Goal: Transaction & Acquisition: Purchase product/service

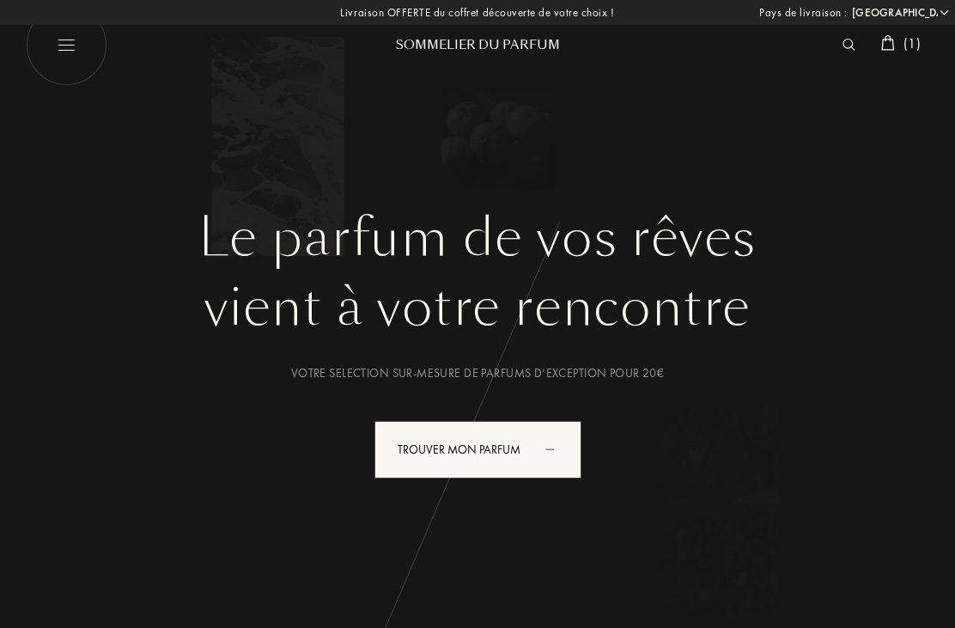
select select "FR"
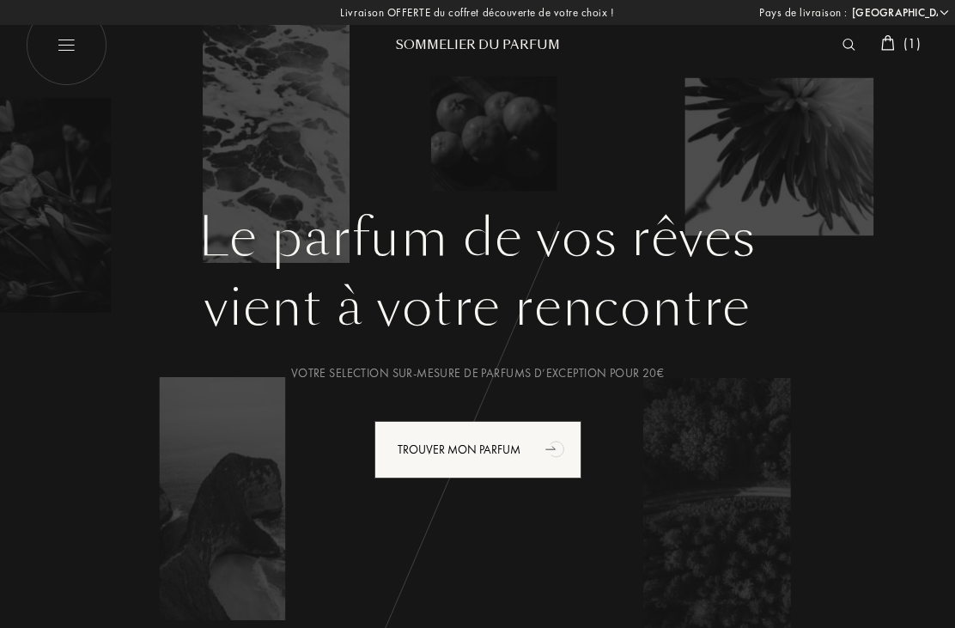
click at [73, 40] on img at bounding box center [67, 45] width 82 height 82
select select "FR"
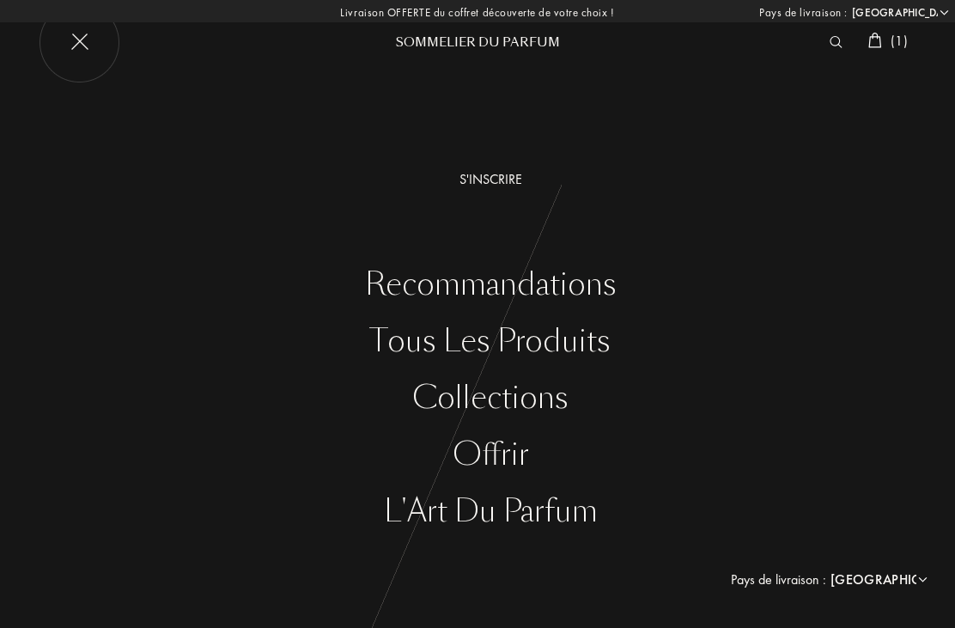
click at [557, 342] on div "Tous les produits" at bounding box center [490, 341] width 929 height 35
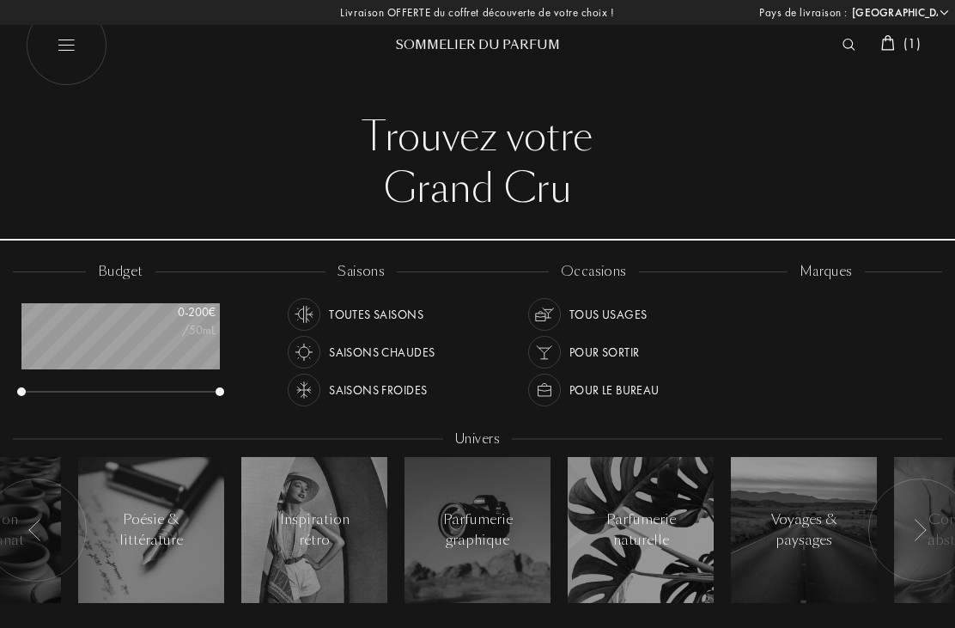
select select "FR"
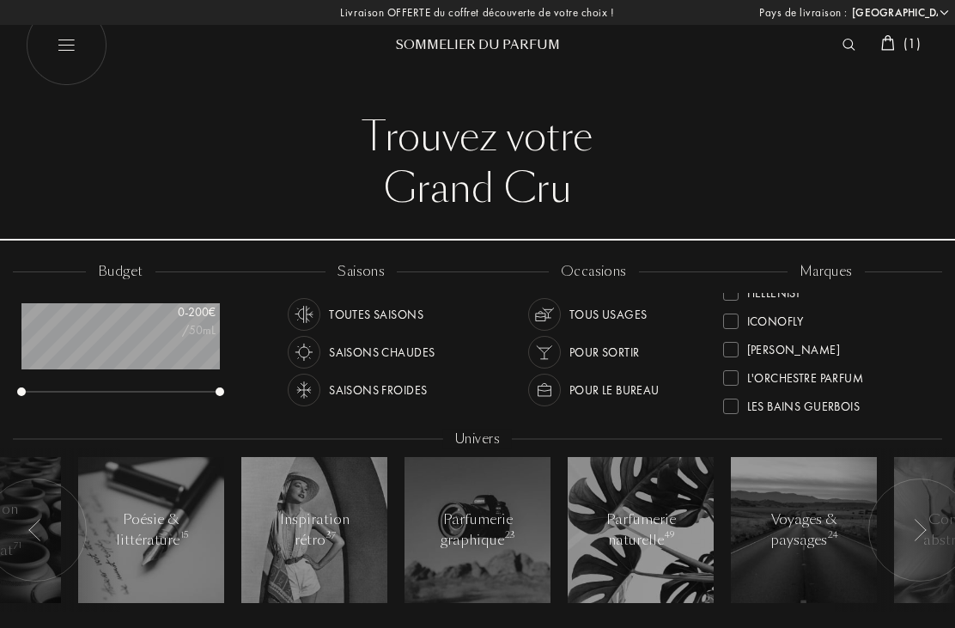
scroll to position [360, 0]
click at [847, 366] on div "L'Orchestre Parfum" at bounding box center [805, 369] width 117 height 23
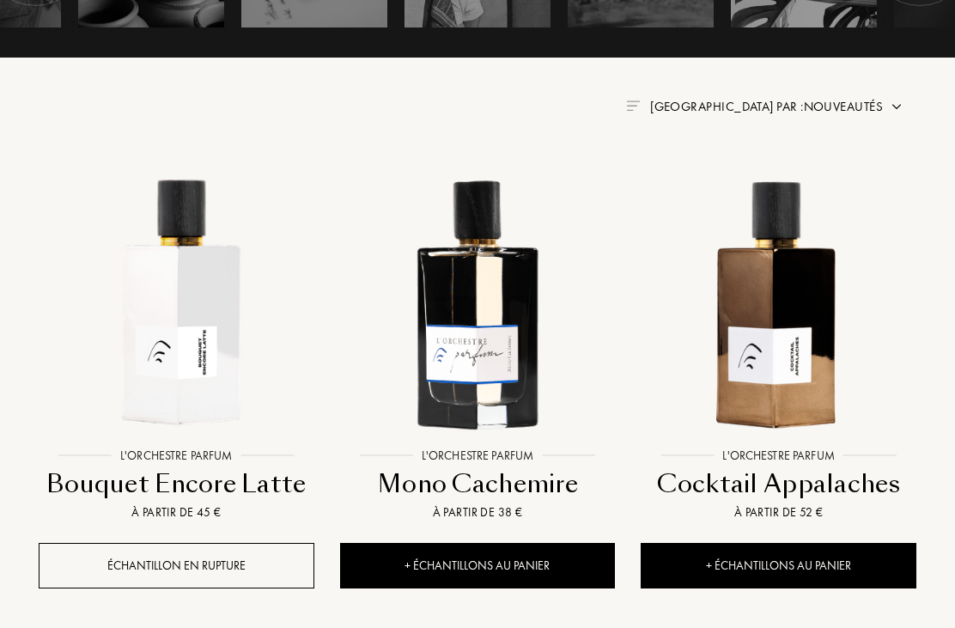
scroll to position [576, 0]
click at [188, 350] on img at bounding box center [176, 301] width 271 height 271
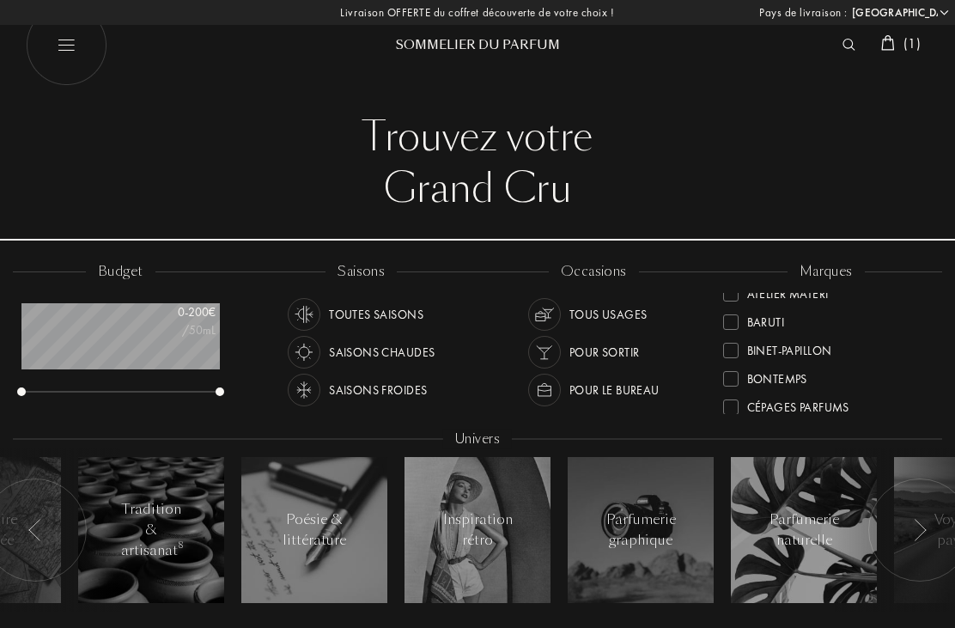
scroll to position [98, 0]
click at [843, 47] on img at bounding box center [849, 45] width 13 height 12
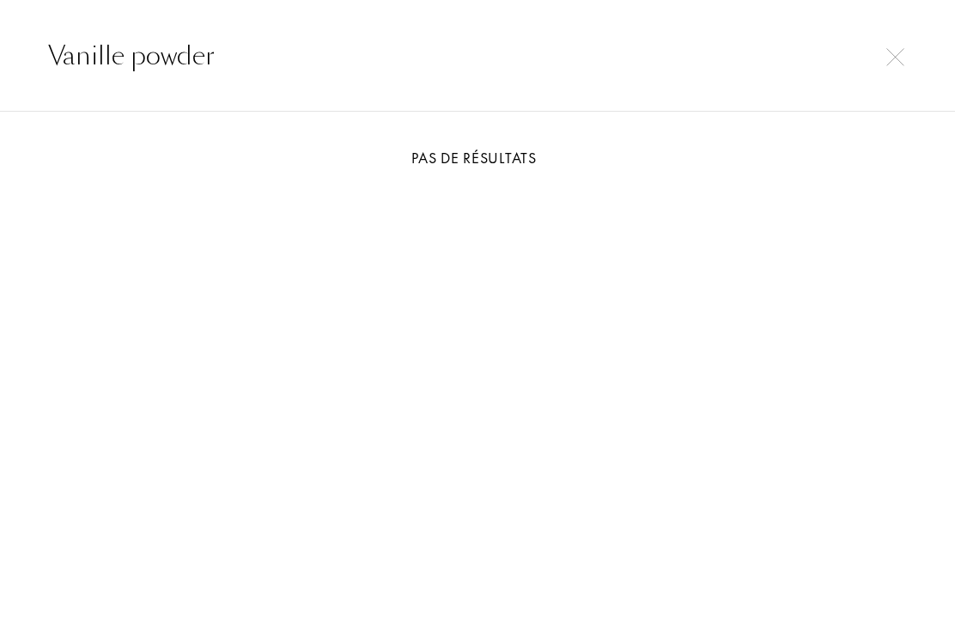
type input "Vanille powder"
click at [895, 52] on img at bounding box center [896, 57] width 18 height 18
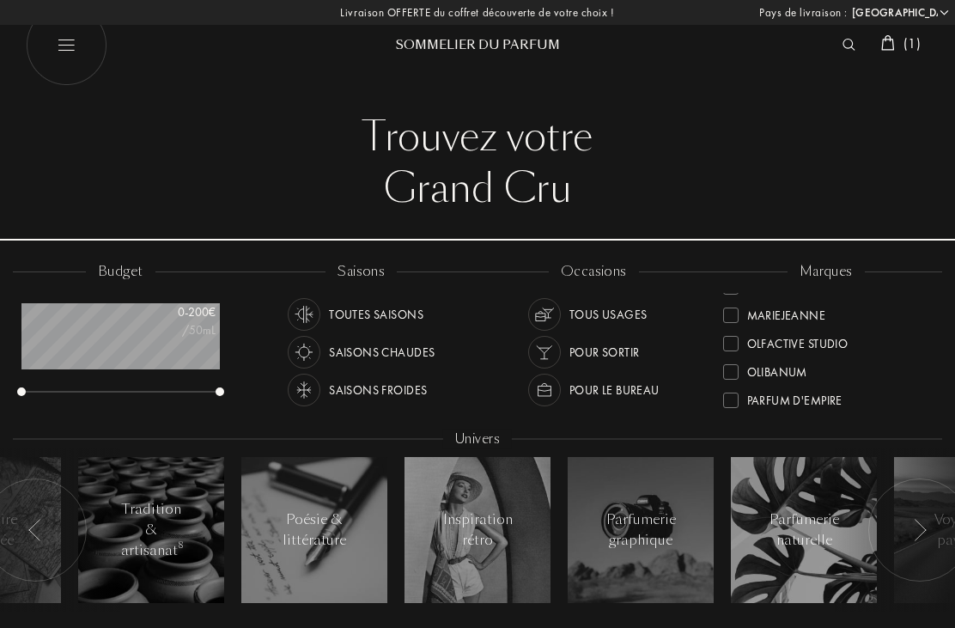
scroll to position [484, 0]
click at [907, 47] on span "( 1 )" at bounding box center [912, 43] width 17 height 18
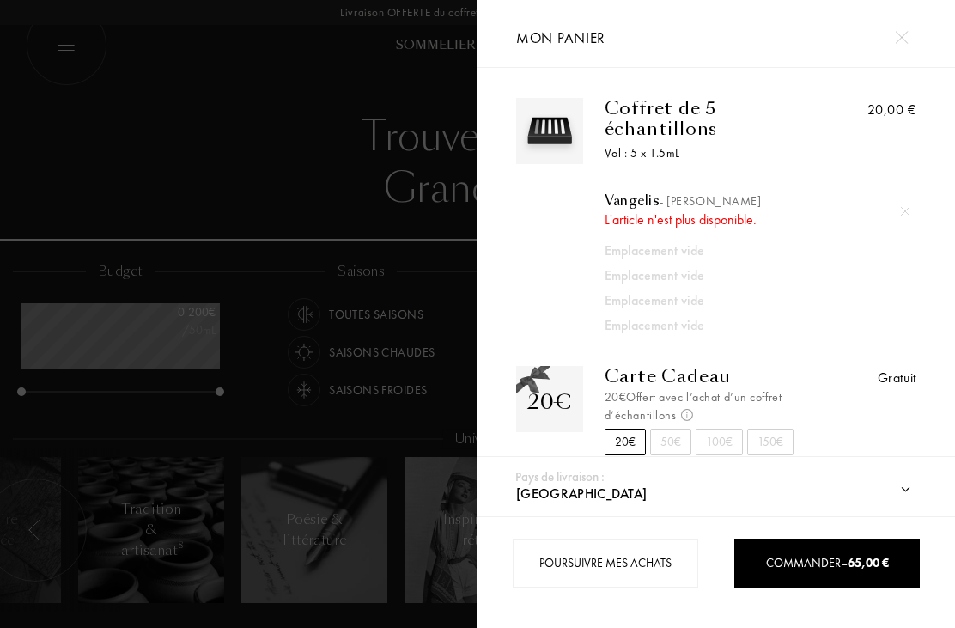
scroll to position [0, 0]
click at [706, 208] on span "- [PERSON_NAME]" at bounding box center [710, 200] width 101 height 15
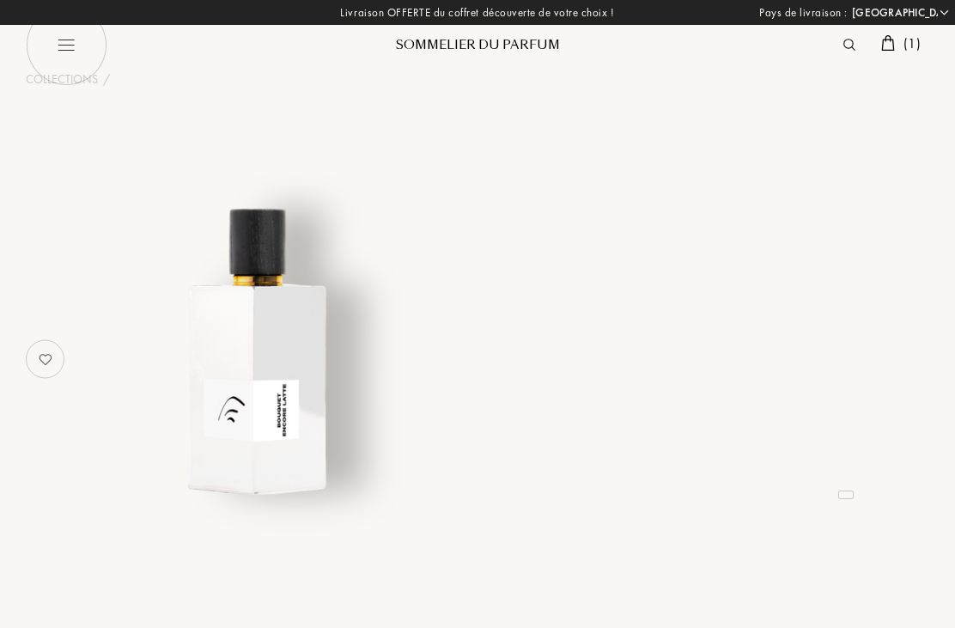
select select "FR"
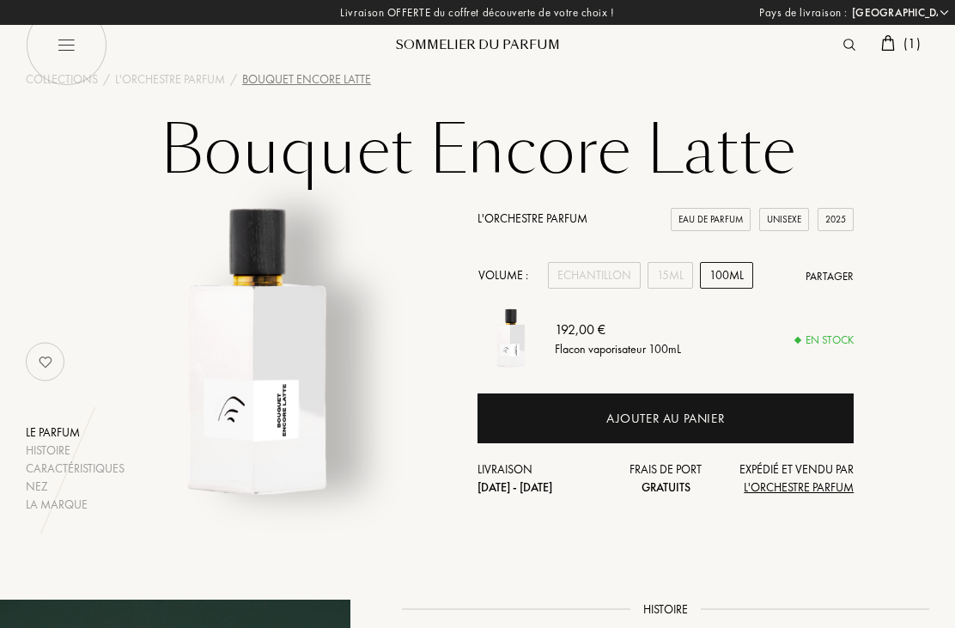
click at [661, 273] on div "15mL" at bounding box center [671, 275] width 46 height 27
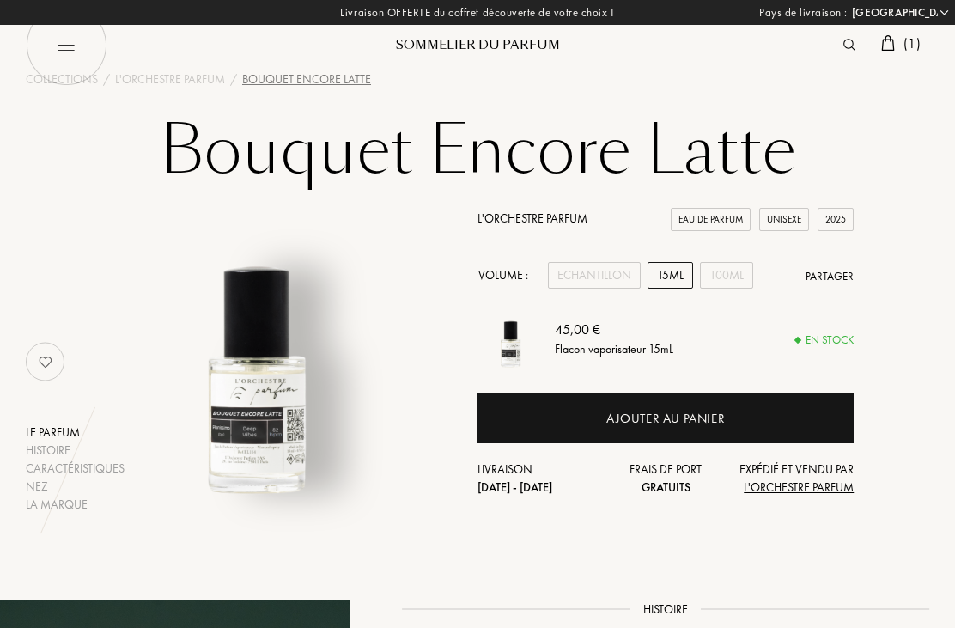
click at [698, 412] on div "Ajouter au panier" at bounding box center [665, 419] width 119 height 20
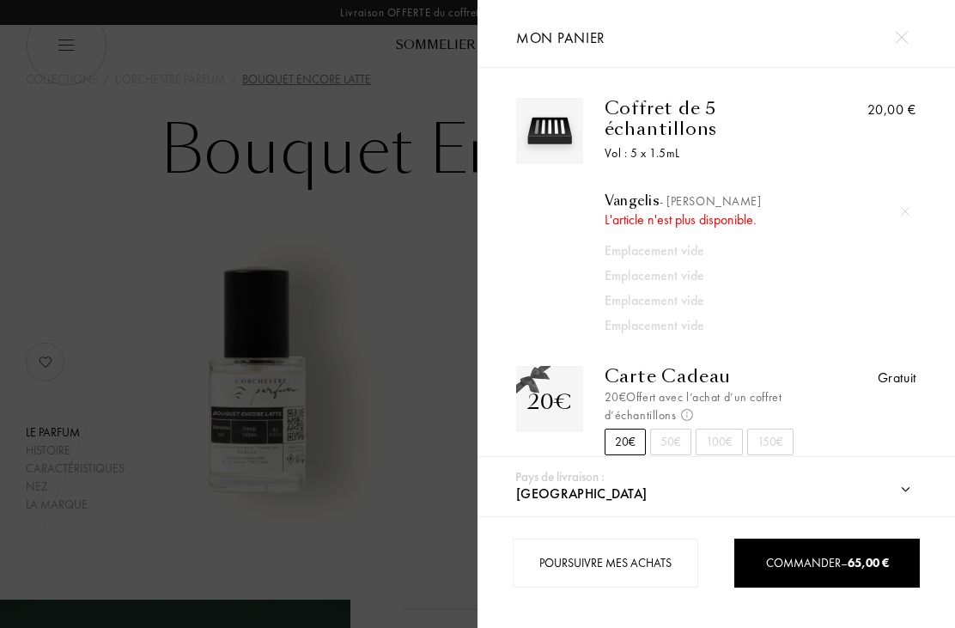
click at [399, 496] on div at bounding box center [239, 314] width 478 height 628
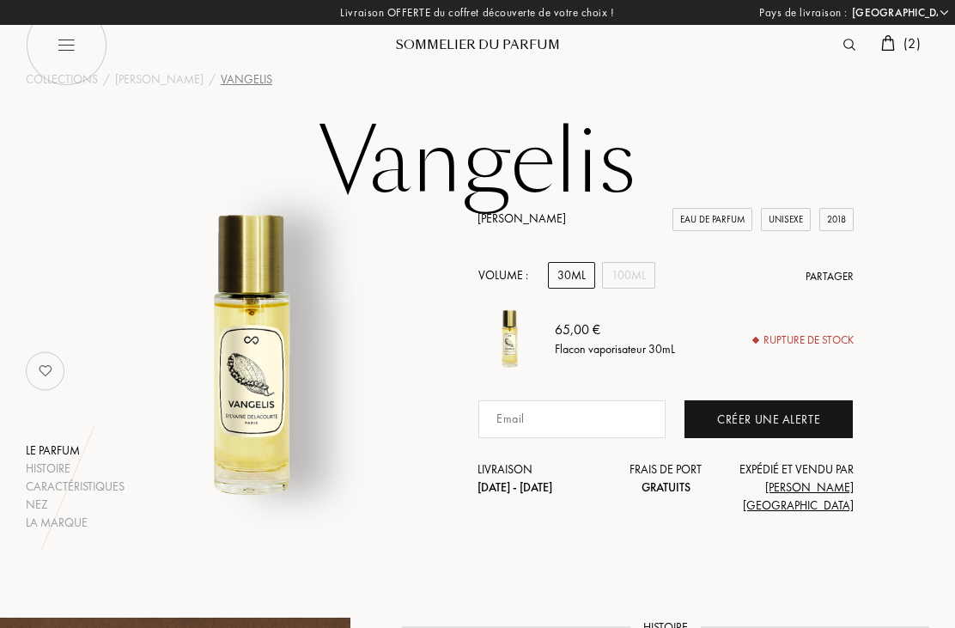
select select "FR"
click at [906, 44] on span "( 2 )" at bounding box center [912, 43] width 17 height 18
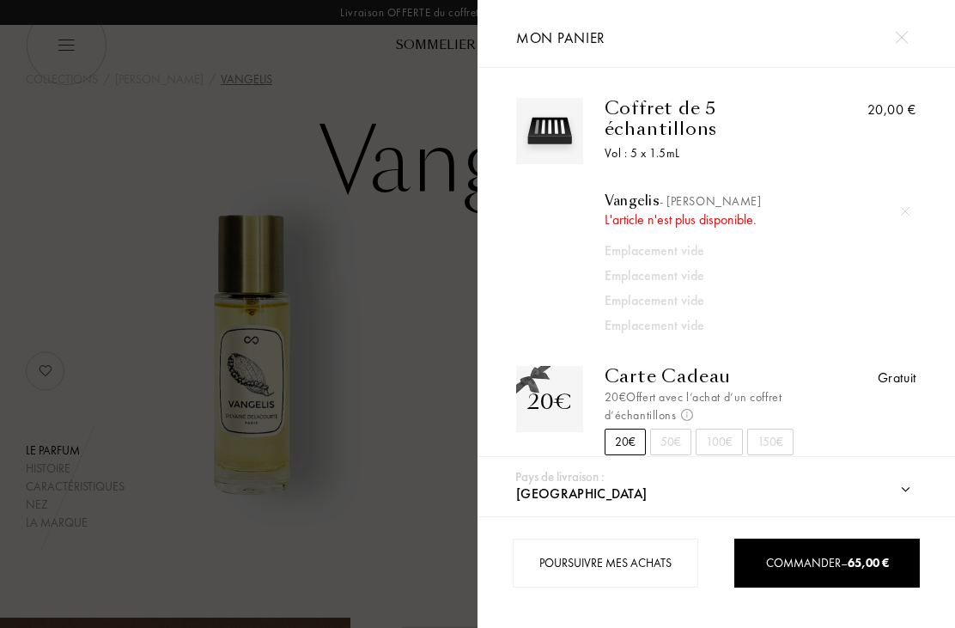
click at [657, 249] on div "Emplacement vide" at bounding box center [743, 251] width 276 height 21
click at [420, 326] on div at bounding box center [239, 314] width 478 height 628
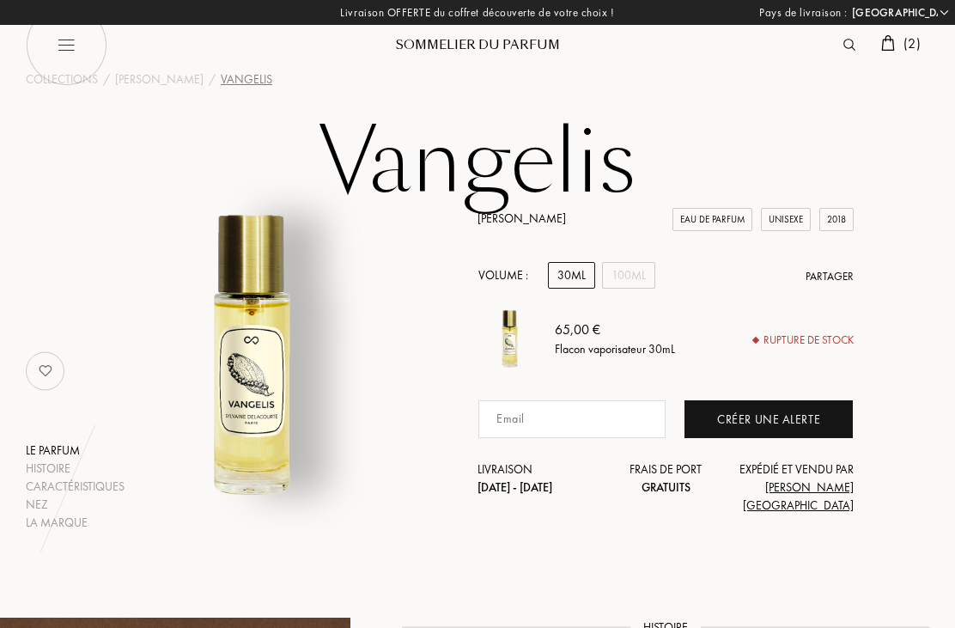
click at [888, 41] on img at bounding box center [888, 42] width 14 height 15
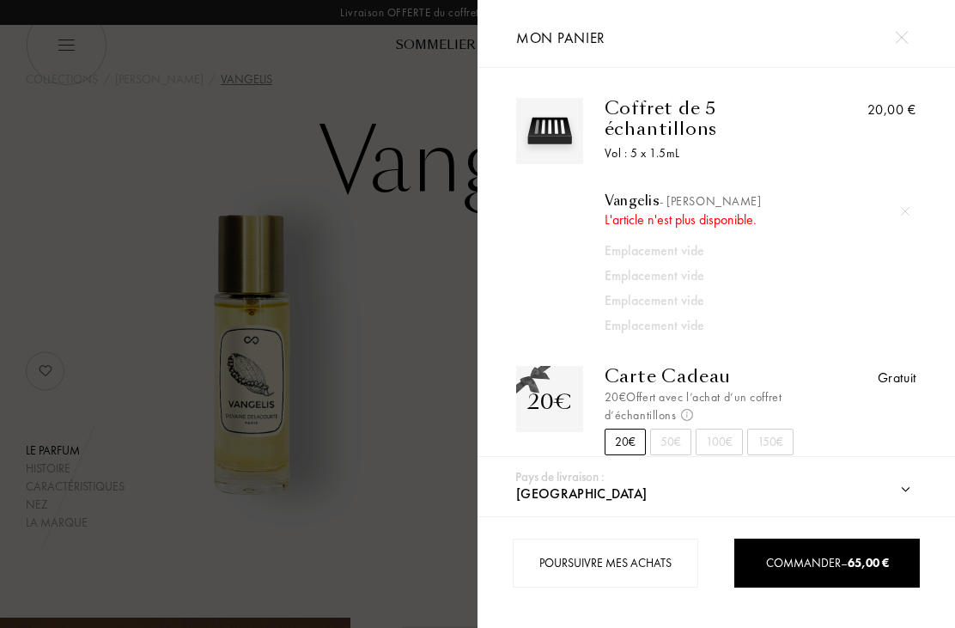
click at [904, 34] on img at bounding box center [901, 37] width 13 height 13
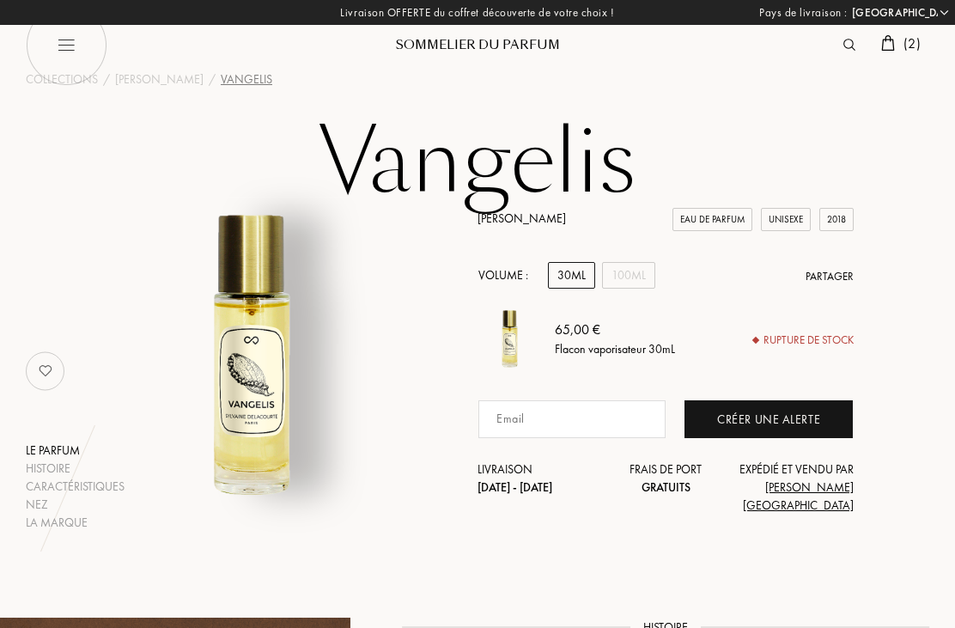
click at [891, 46] on img at bounding box center [888, 42] width 14 height 15
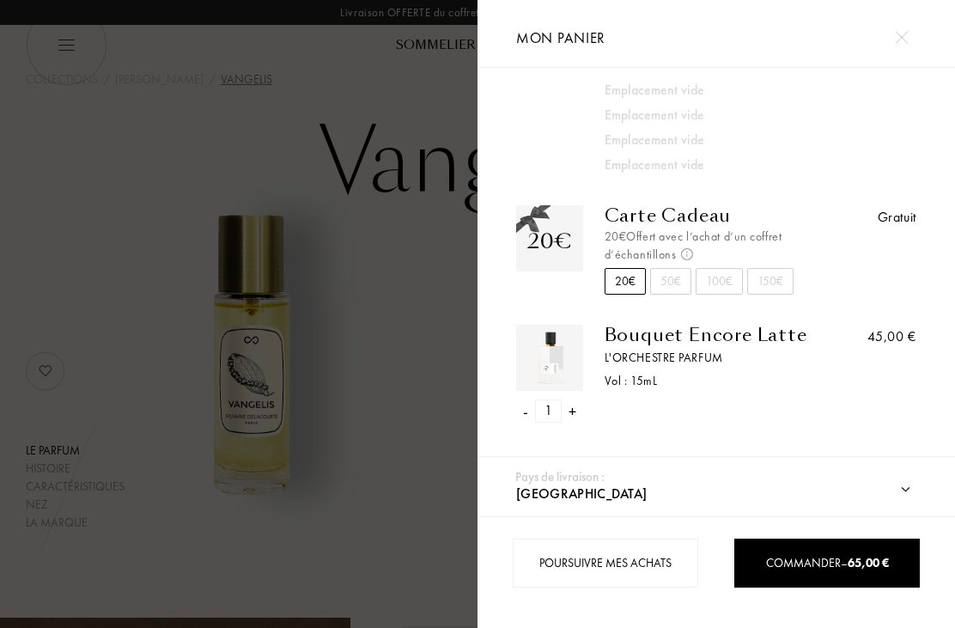
scroll to position [161, 0]
click at [841, 569] on div "Commander – 65,00 €" at bounding box center [827, 563] width 185 height 18
click at [807, 564] on div "Commander – 65,00 €" at bounding box center [827, 563] width 185 height 18
click at [793, 568] on div "Commander – 65,00 €" at bounding box center [827, 563] width 185 height 18
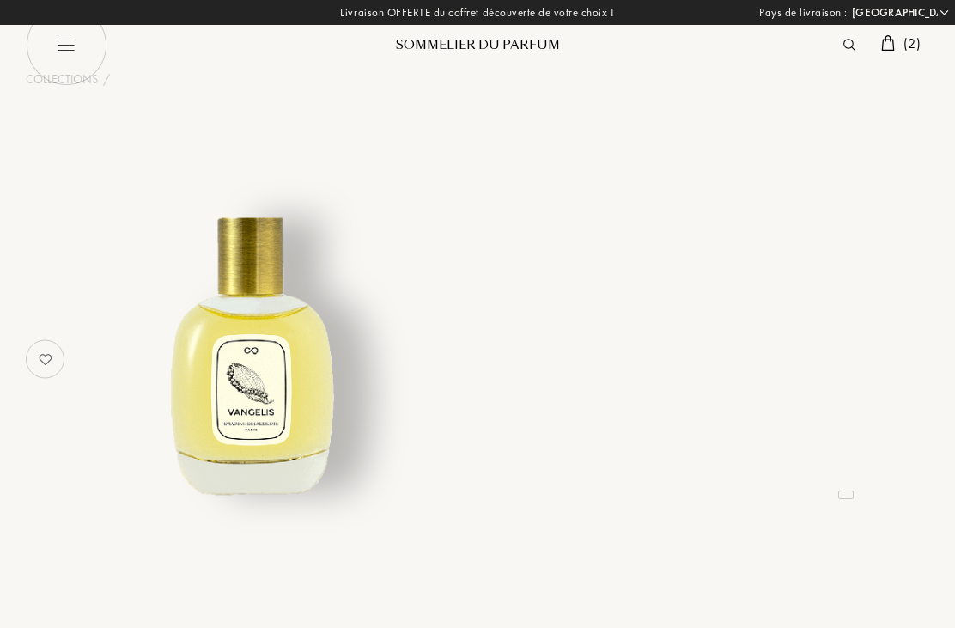
select select "FR"
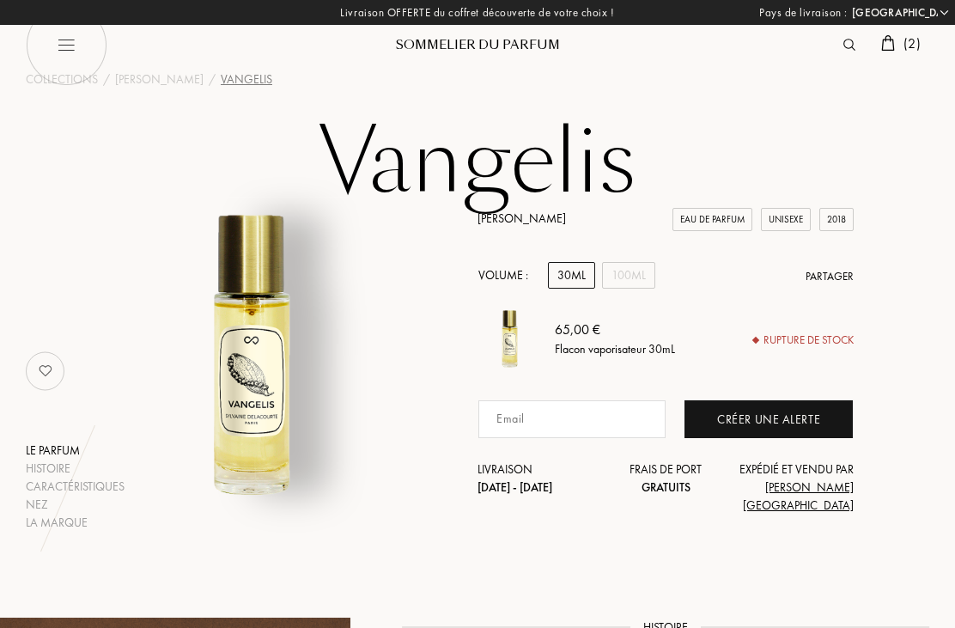
click at [890, 42] on img at bounding box center [888, 42] width 14 height 15
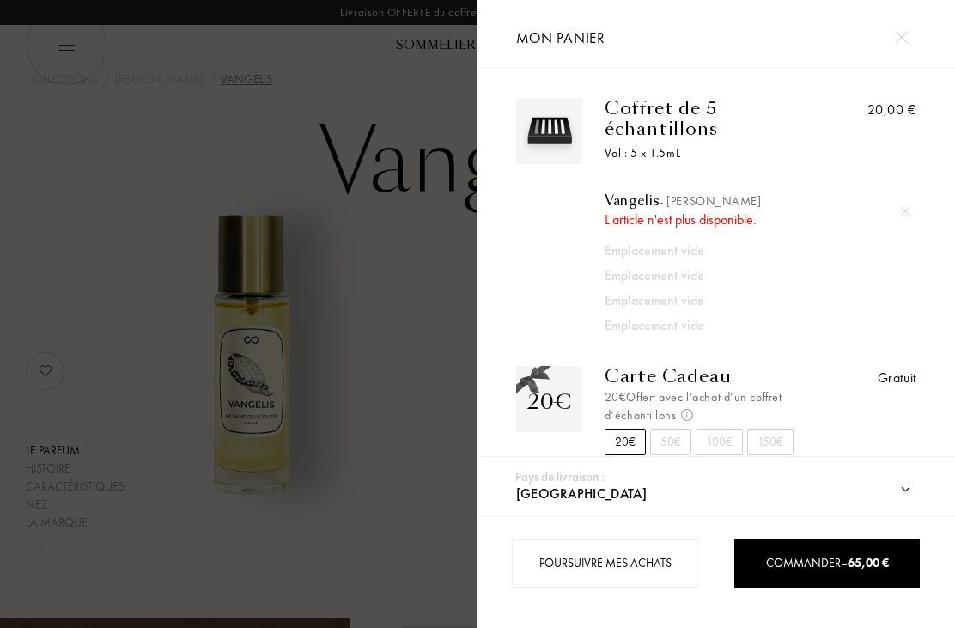
click at [826, 562] on div "Commander – 65,00 €" at bounding box center [827, 563] width 185 height 18
click at [868, 472] on select "[GEOGRAPHIC_DATA] [GEOGRAPHIC_DATA] [GEOGRAPHIC_DATA] [GEOGRAPHIC_DATA] [GEOGRA…" at bounding box center [732, 494] width 440 height 45
click at [394, 490] on div at bounding box center [239, 314] width 478 height 628
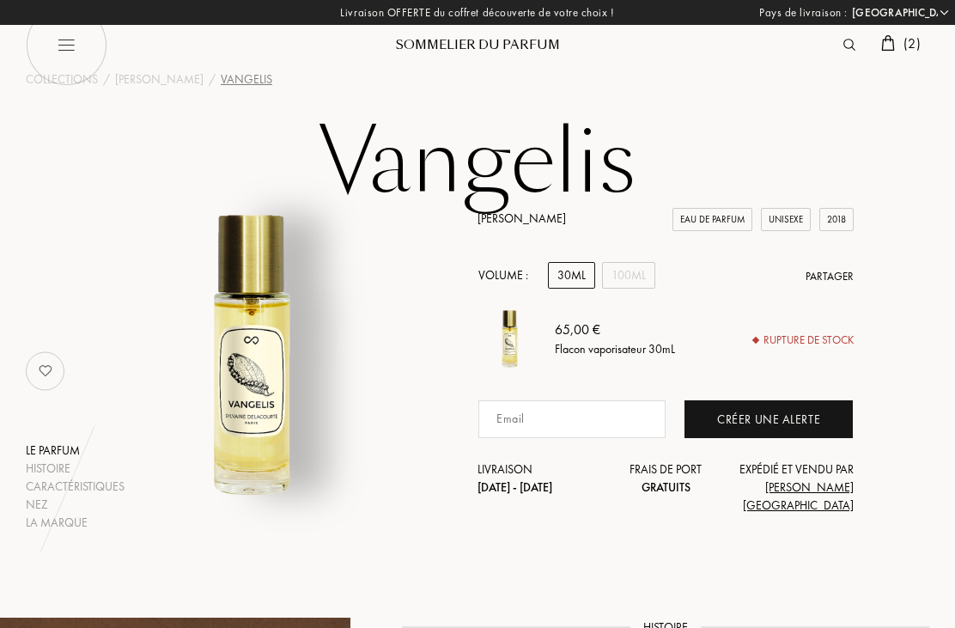
click at [196, 80] on div "Sylvaine Delacourte" at bounding box center [159, 79] width 88 height 18
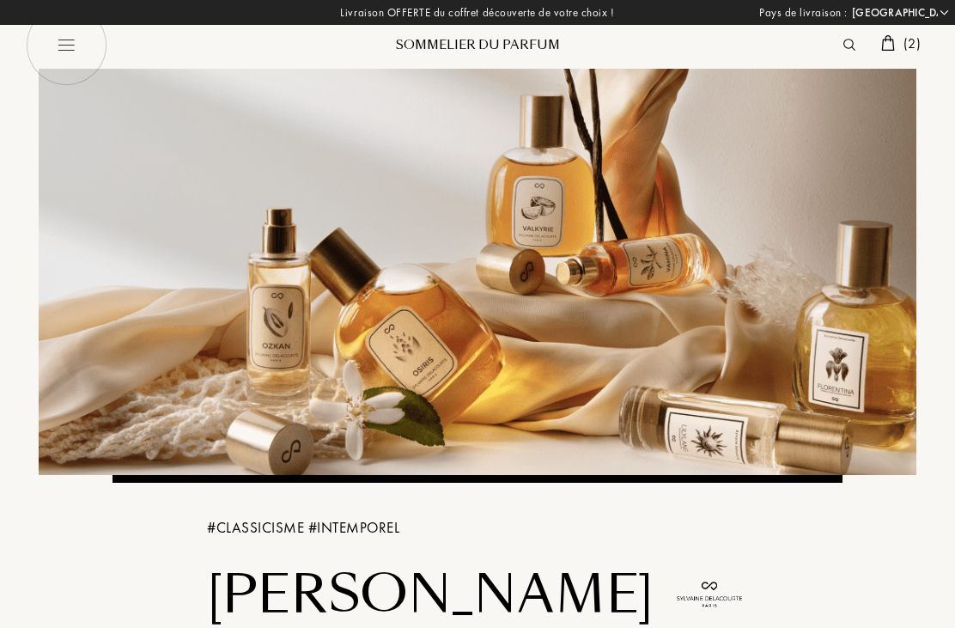
select select "FR"
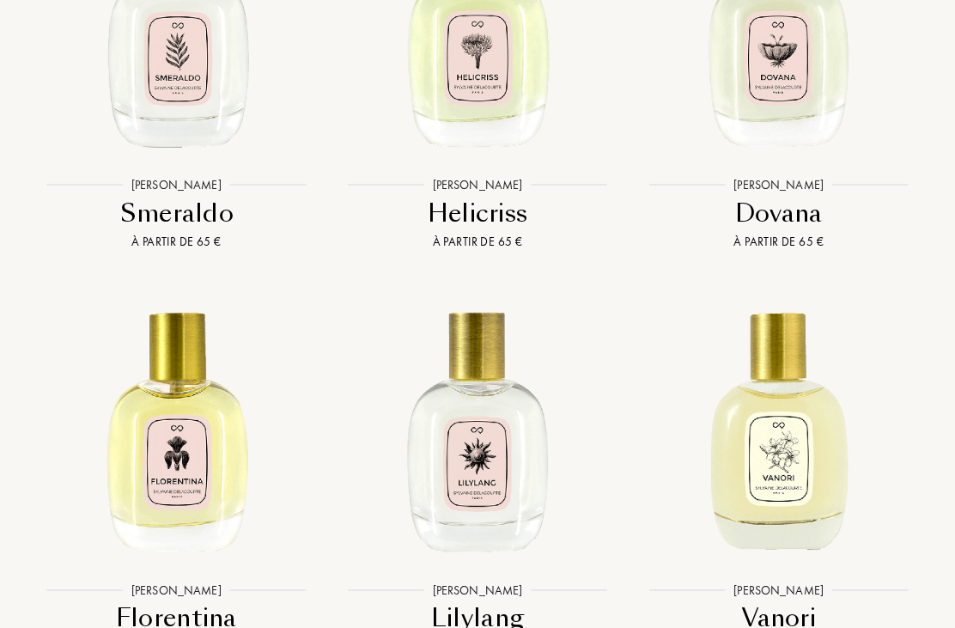
scroll to position [3360, 0]
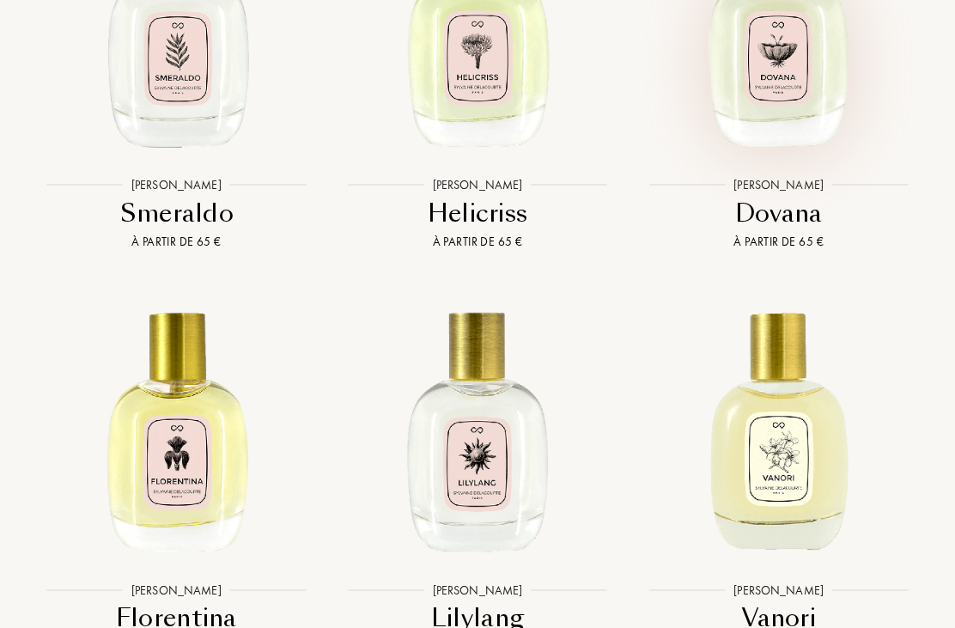
click at [786, 111] on img at bounding box center [778, 22] width 271 height 271
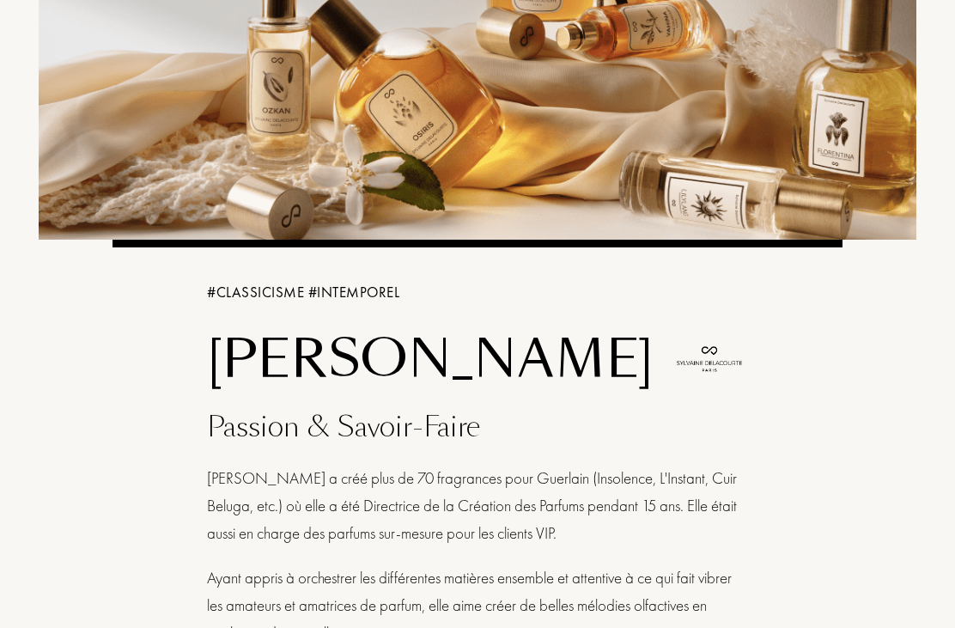
scroll to position [0, 0]
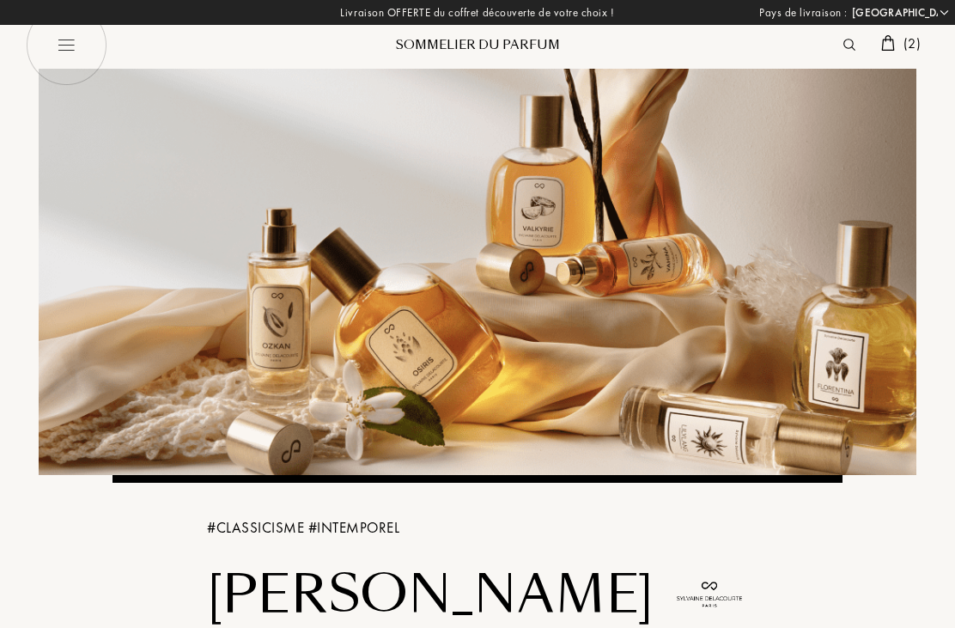
click at [70, 41] on img at bounding box center [67, 45] width 82 height 82
select select "FR"
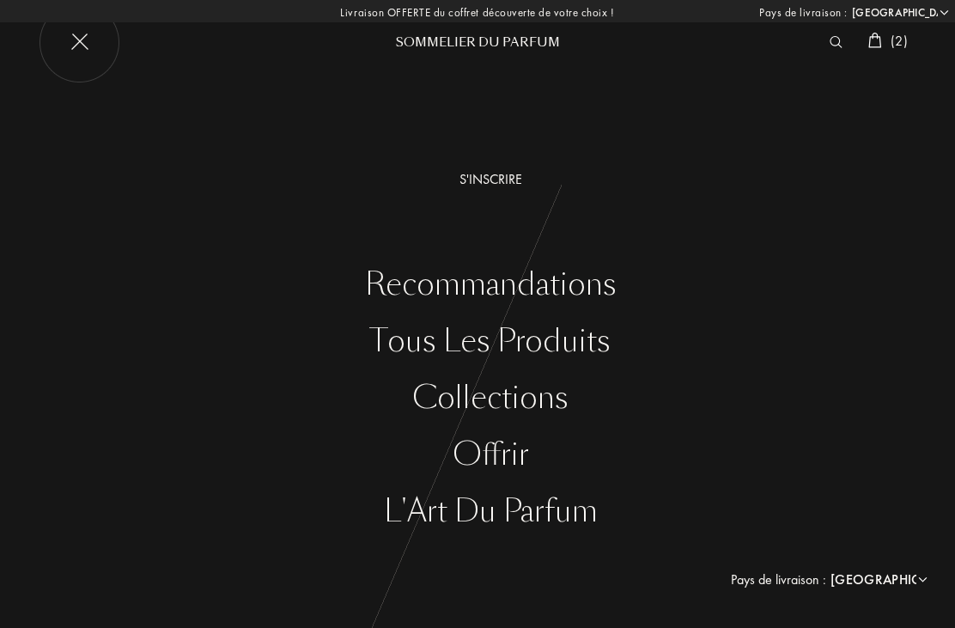
click at [571, 330] on div "Tous les produits" at bounding box center [490, 341] width 929 height 35
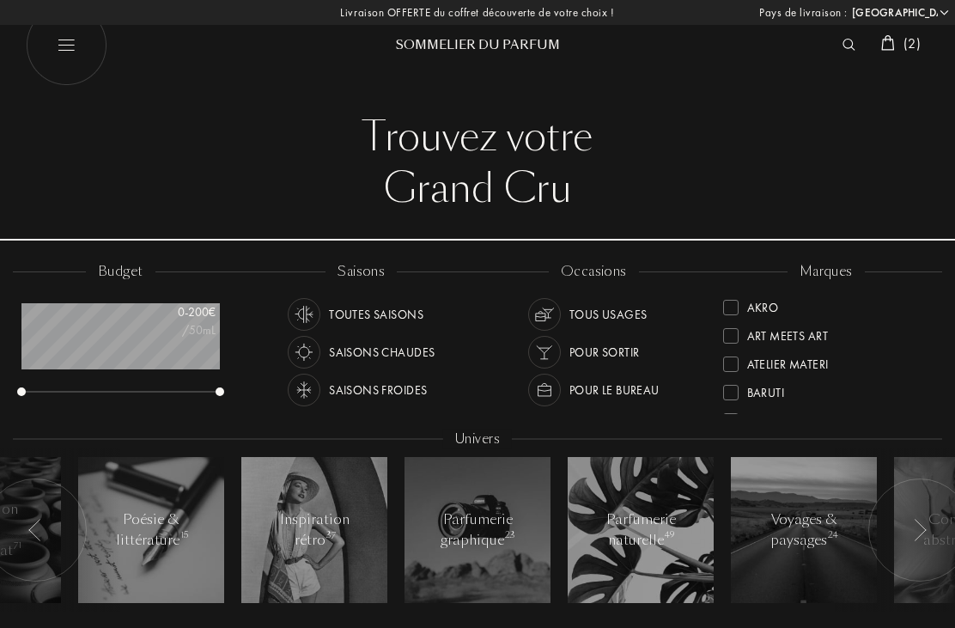
select select "FR"
click at [765, 302] on div "Akro" at bounding box center [763, 304] width 32 height 23
click at [808, 348] on div "Atelier Materi" at bounding box center [788, 344] width 82 height 23
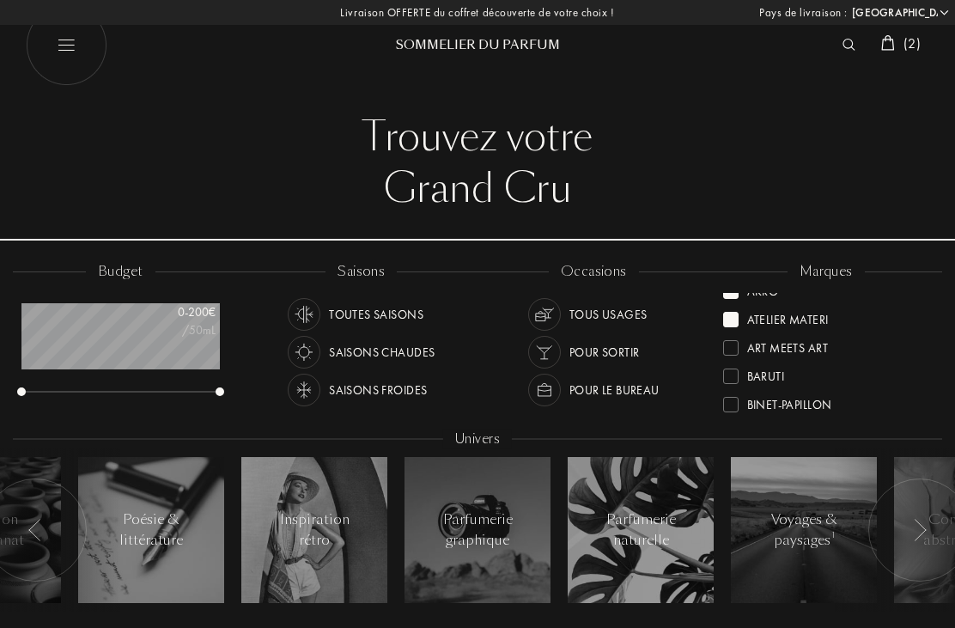
scroll to position [0, 0]
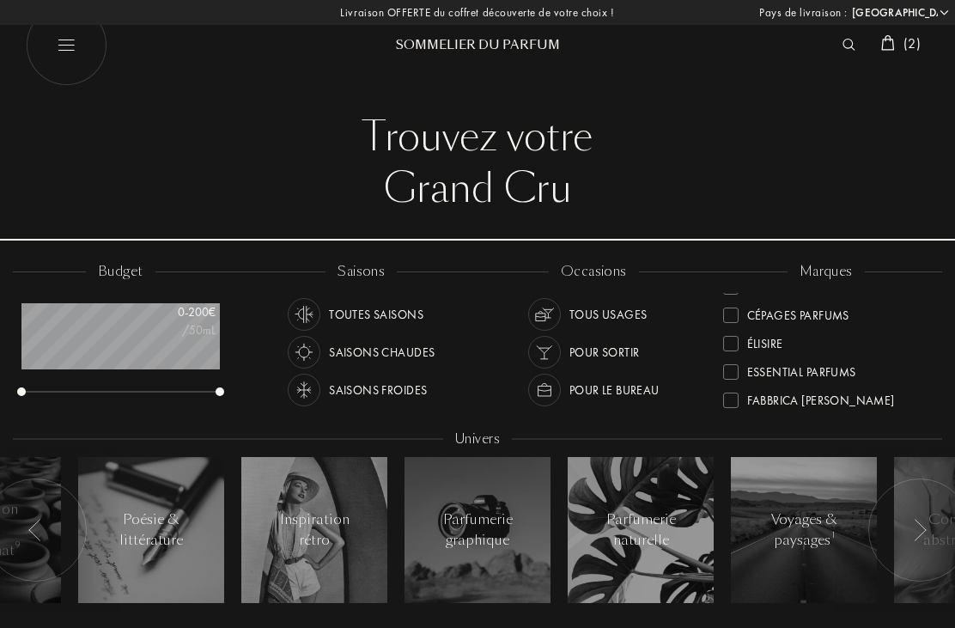
click at [776, 346] on div "Élisire" at bounding box center [765, 340] width 36 height 23
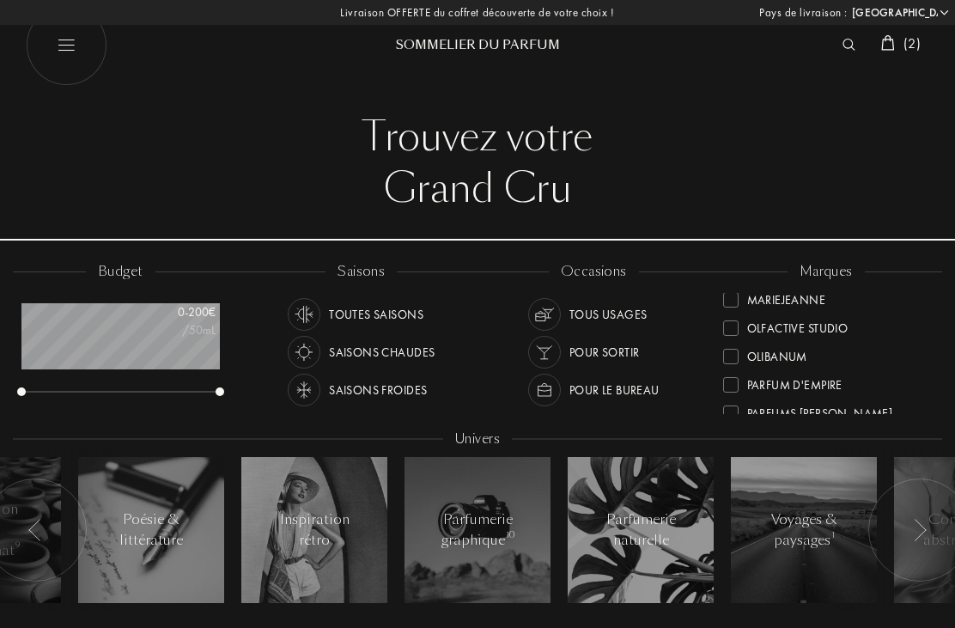
scroll to position [492, 0]
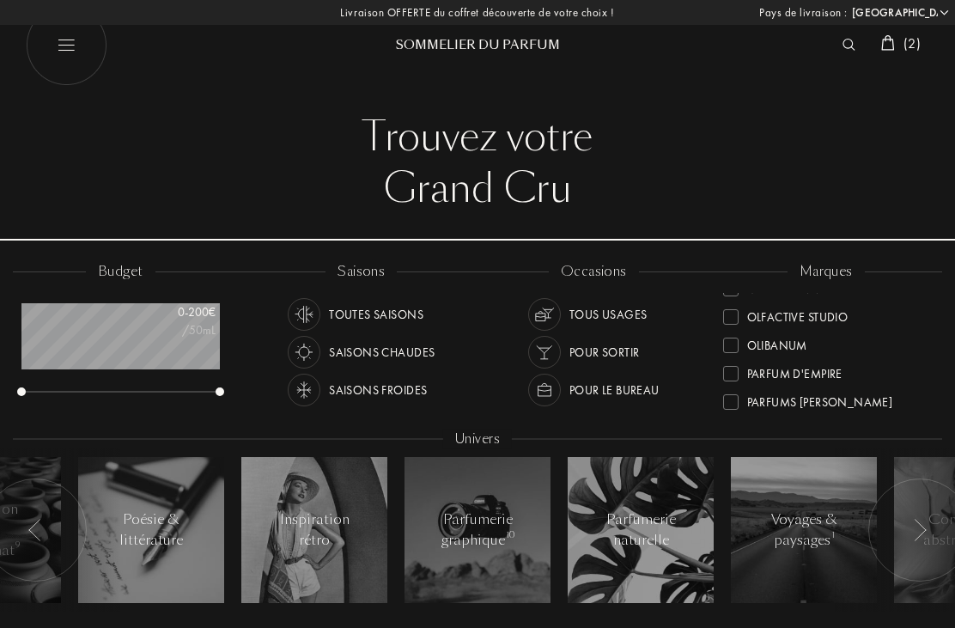
click at [828, 315] on div "Olfactive Studio" at bounding box center [797, 313] width 101 height 23
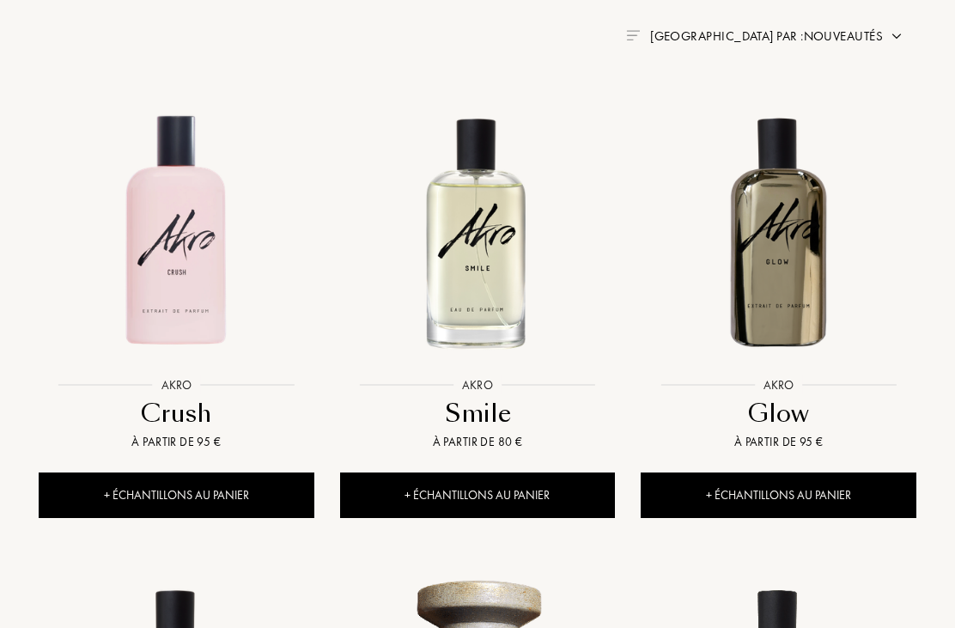
scroll to position [646, 0]
click at [191, 283] on img at bounding box center [176, 230] width 271 height 271
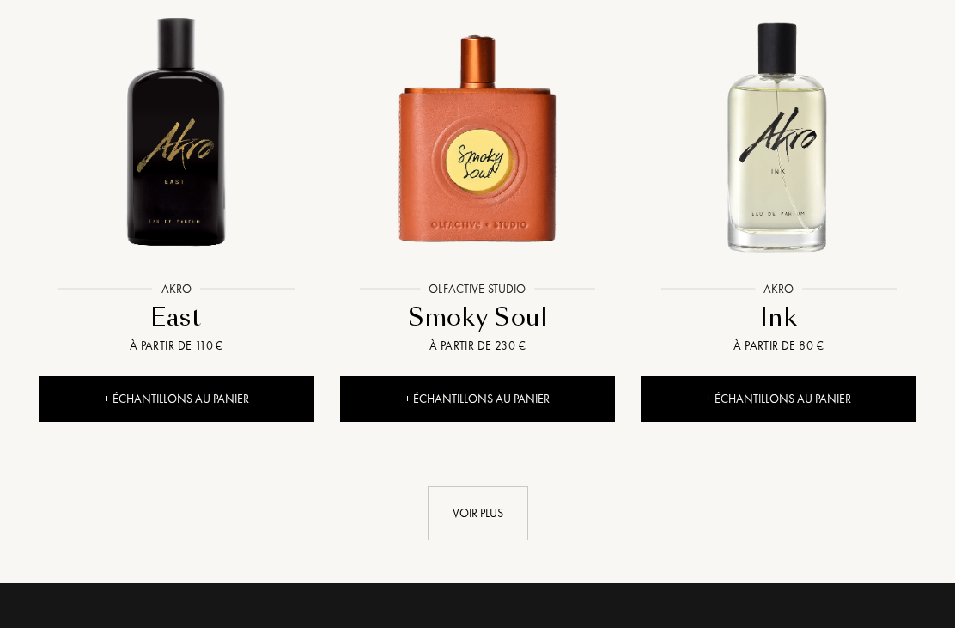
scroll to position [2162, 0]
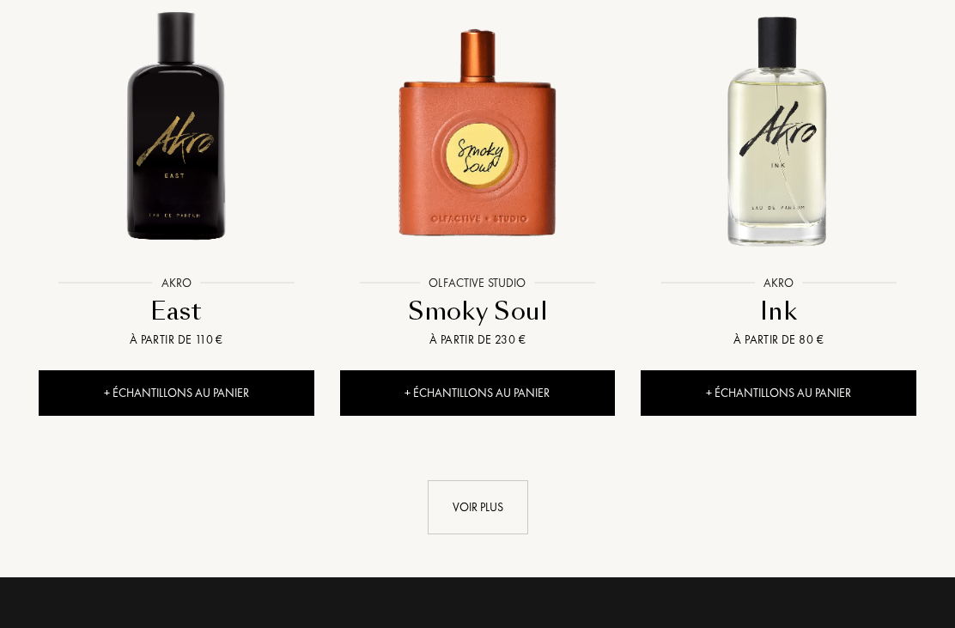
click at [504, 506] on div "Voir plus" at bounding box center [478, 507] width 101 height 54
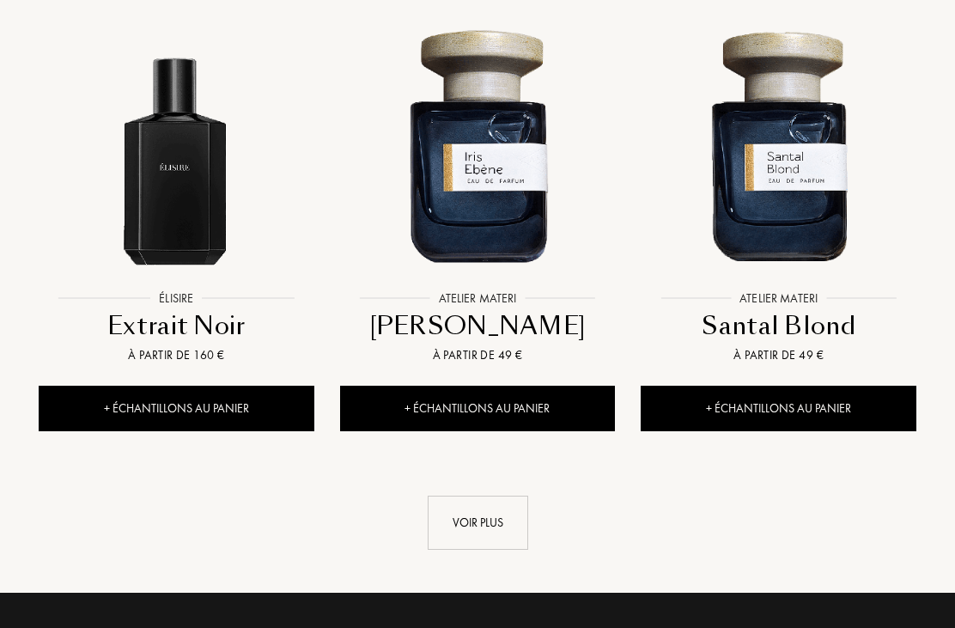
click at [490, 515] on div "Voir plus" at bounding box center [478, 524] width 101 height 54
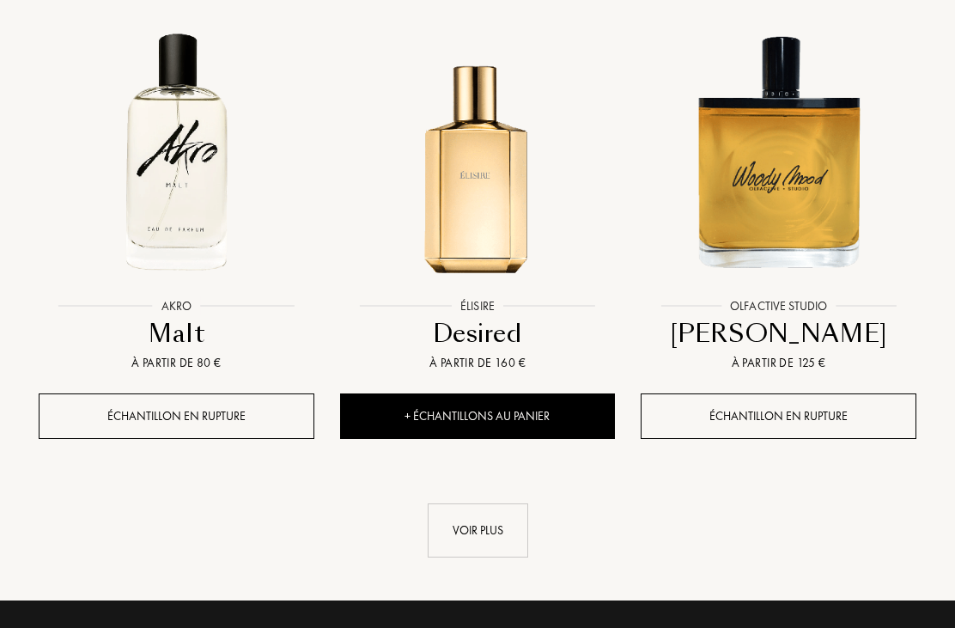
scroll to position [5954, 0]
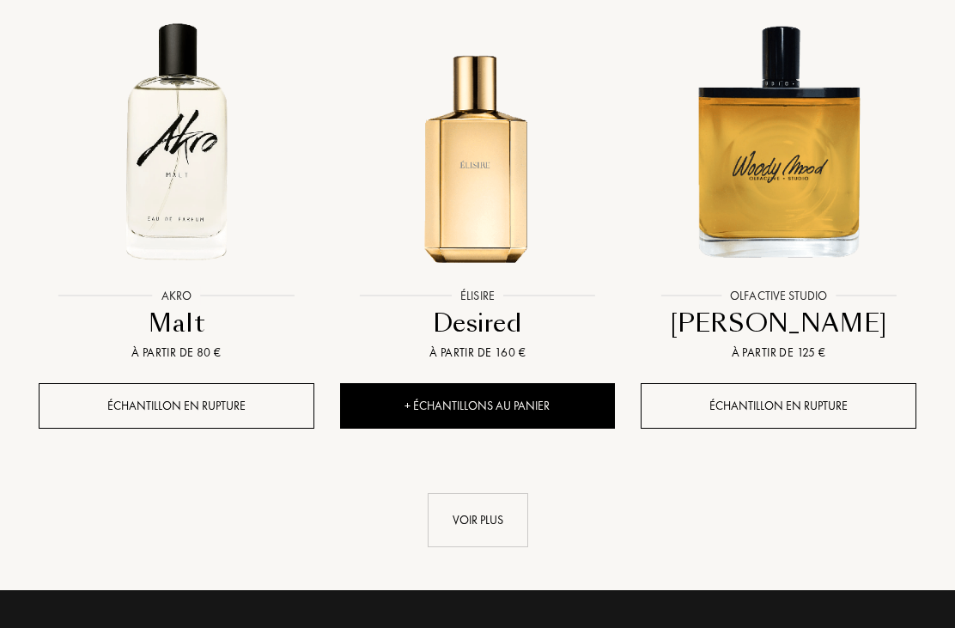
click at [479, 515] on div "Voir plus" at bounding box center [478, 520] width 101 height 54
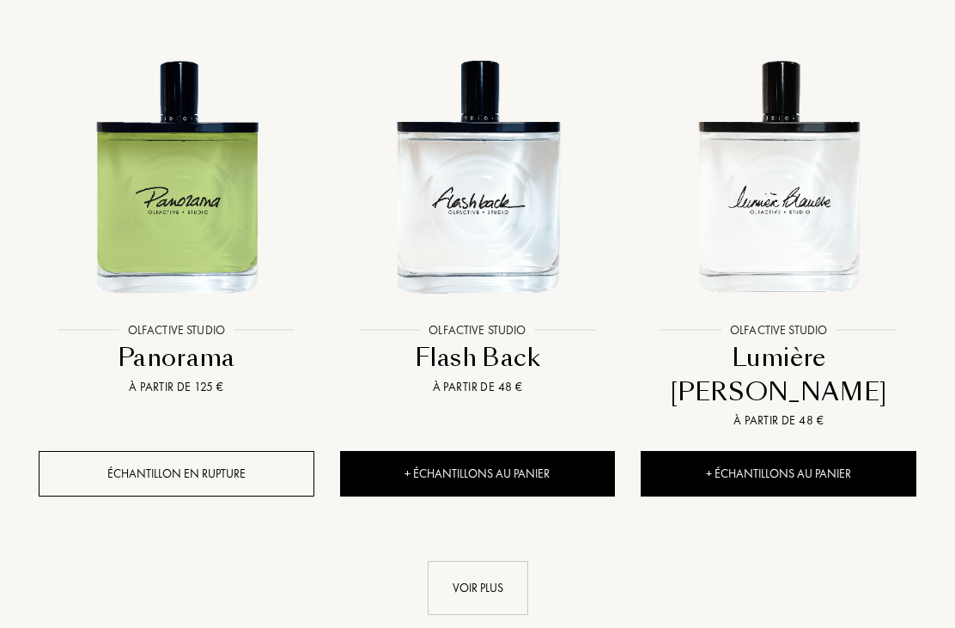
scroll to position [7862, 0]
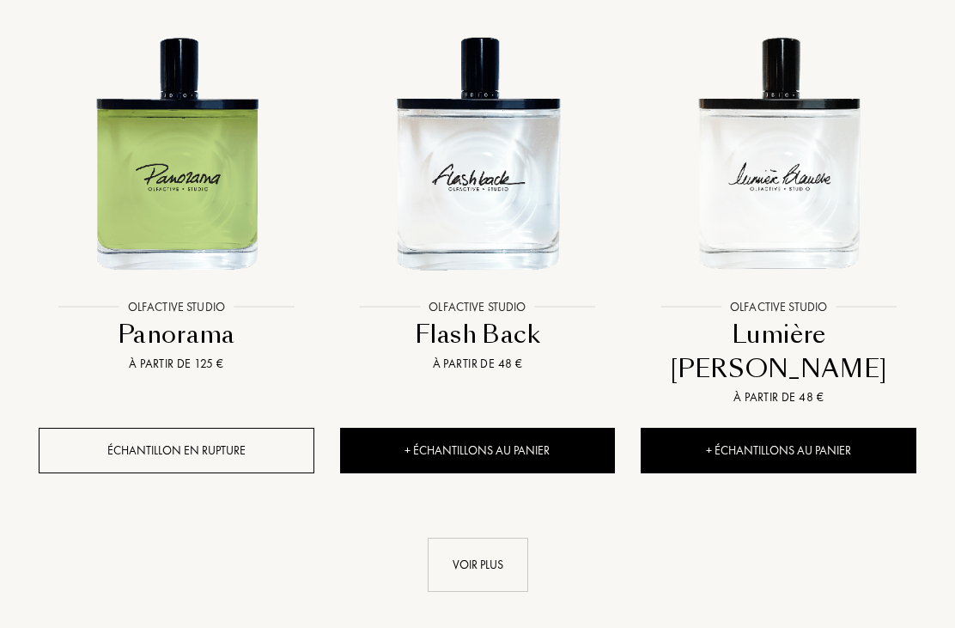
click at [465, 538] on div "Voir plus" at bounding box center [478, 565] width 101 height 54
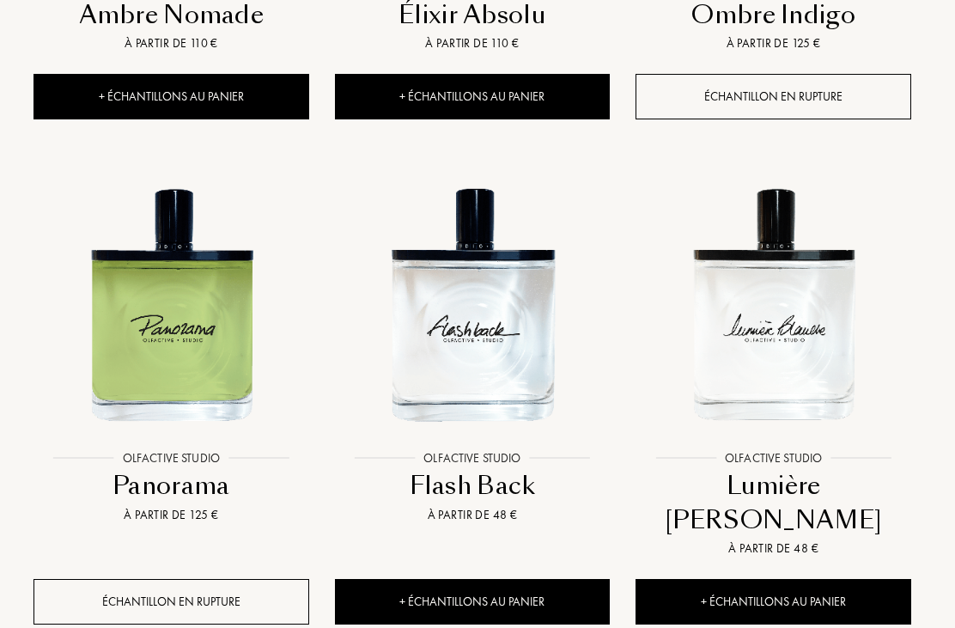
scroll to position [7711, 5]
click at [787, 269] on img at bounding box center [773, 303] width 271 height 271
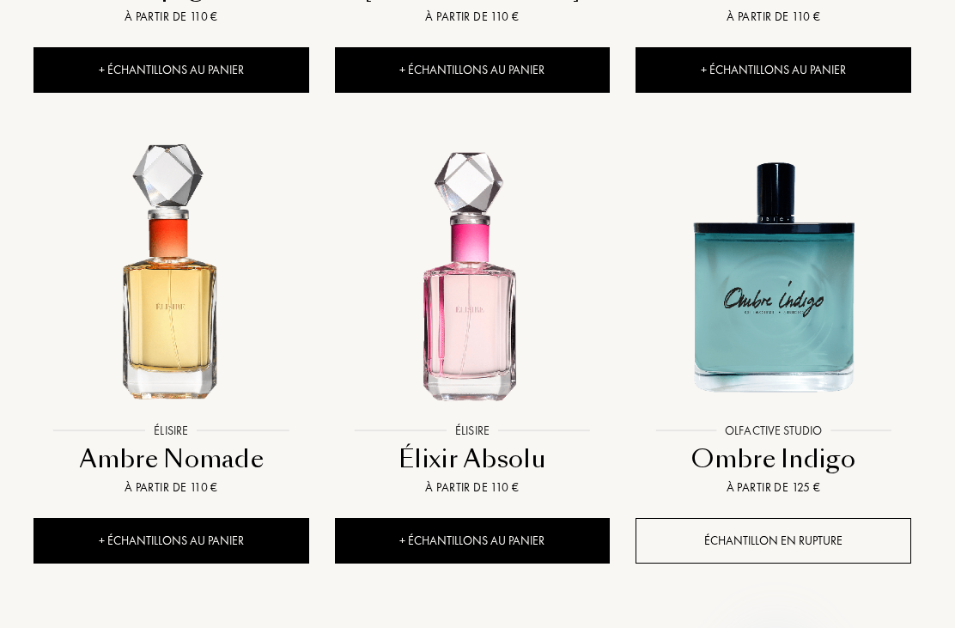
scroll to position [7267, 5]
click at [484, 273] on img at bounding box center [472, 277] width 271 height 271
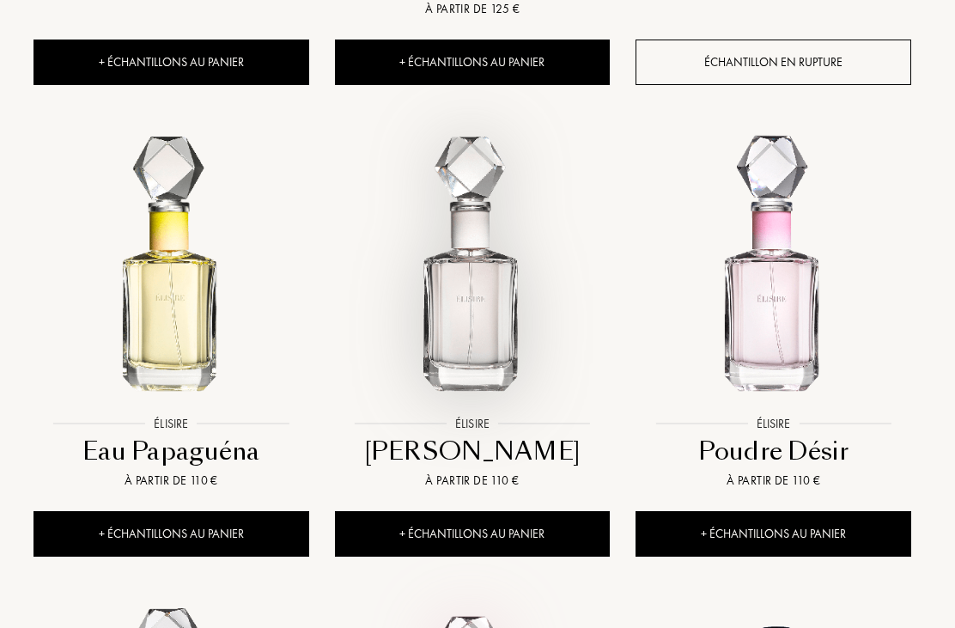
click at [478, 282] on img at bounding box center [472, 270] width 271 height 271
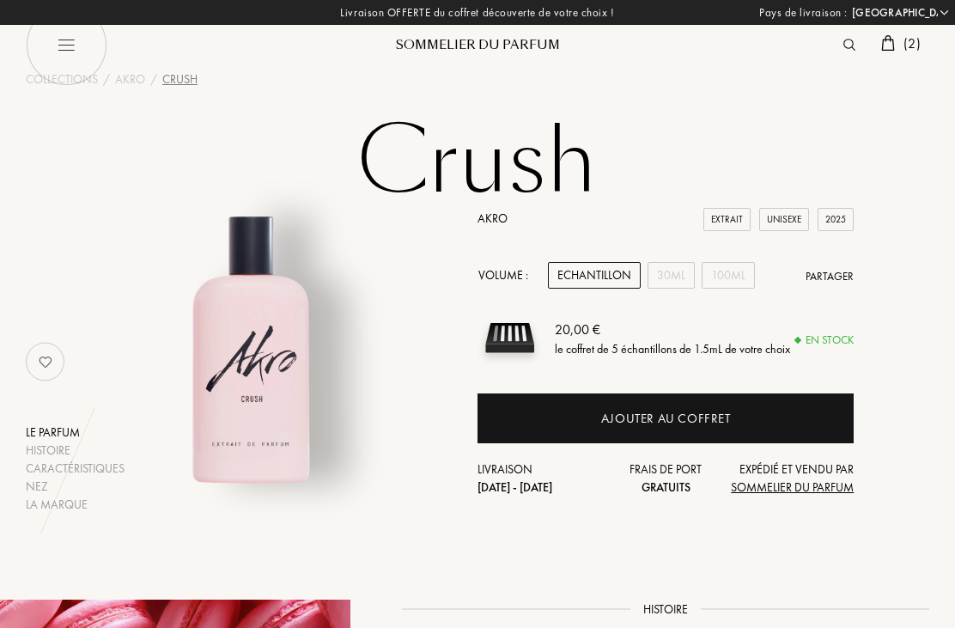
select select "FR"
click at [693, 418] on div "Ajouter au coffret" at bounding box center [666, 419] width 130 height 20
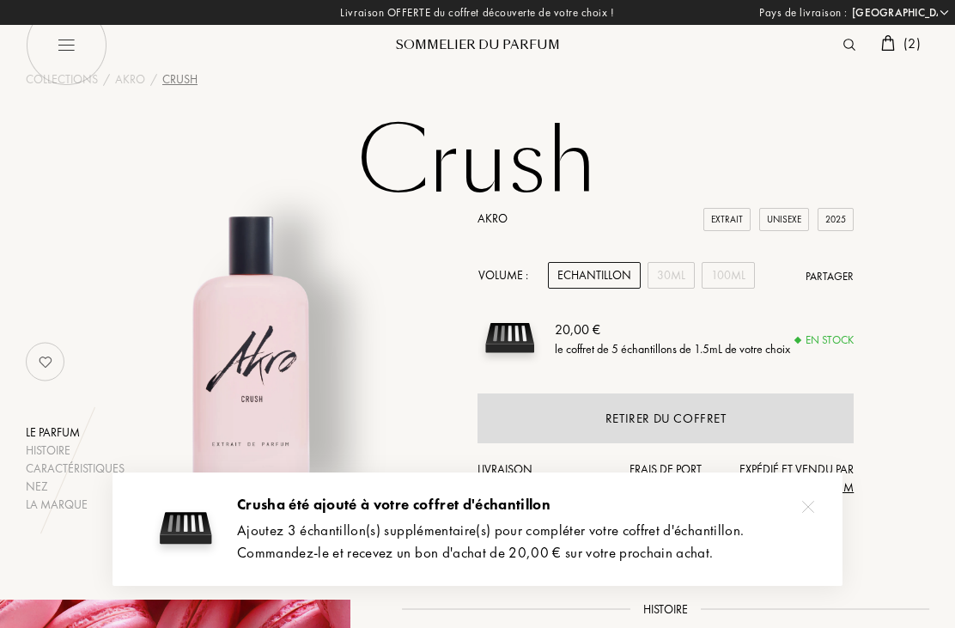
click at [866, 283] on div "Le parfum Histoire Caractéristiques Nez La marque Akro Extrait Unisexe 2025 Vol…" at bounding box center [477, 362] width 929 height 304
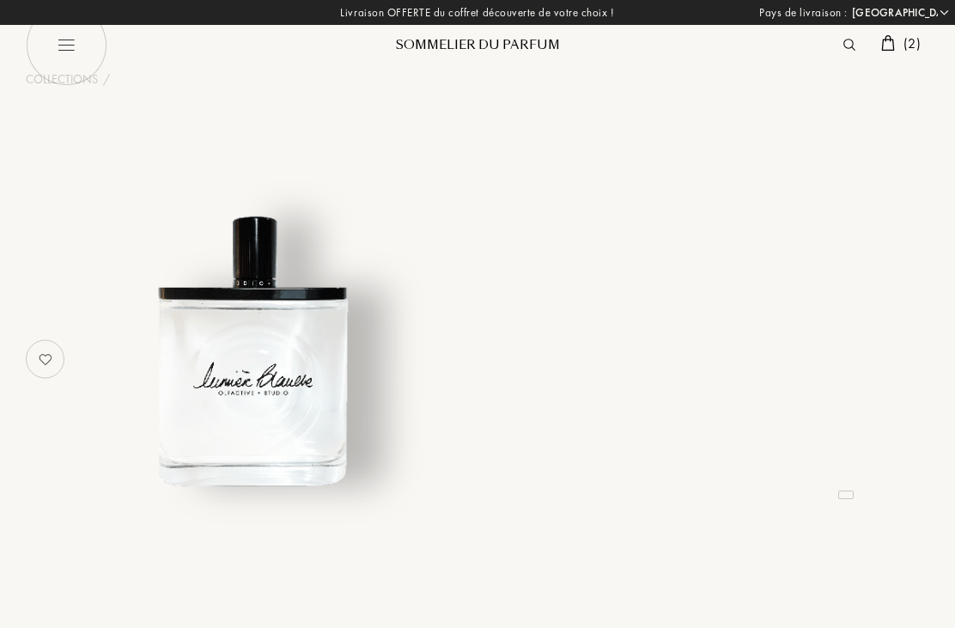
select select "FR"
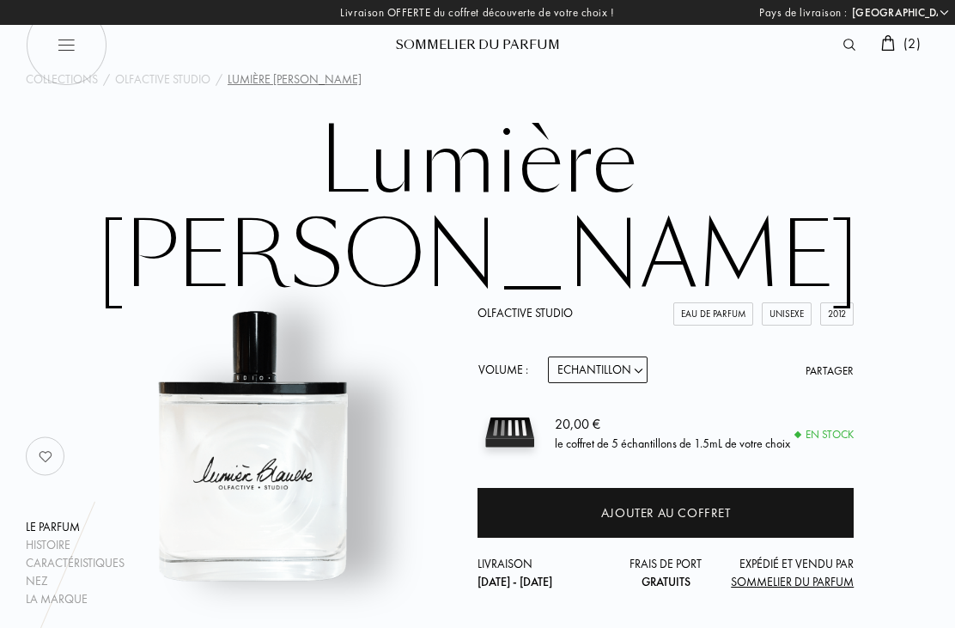
click at [904, 40] on span "( 2 )" at bounding box center [912, 43] width 17 height 18
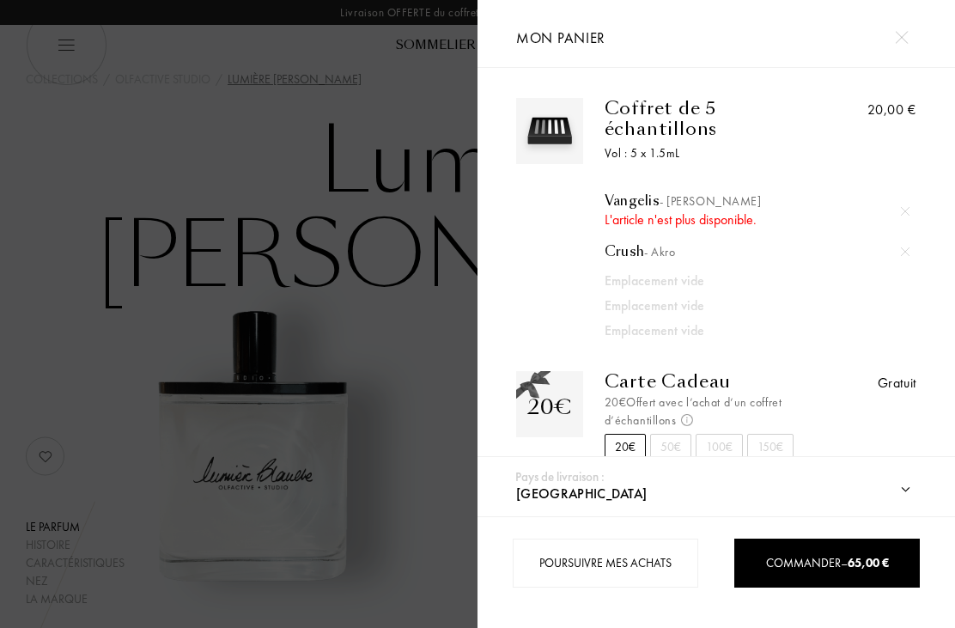
click at [400, 543] on div at bounding box center [239, 314] width 478 height 628
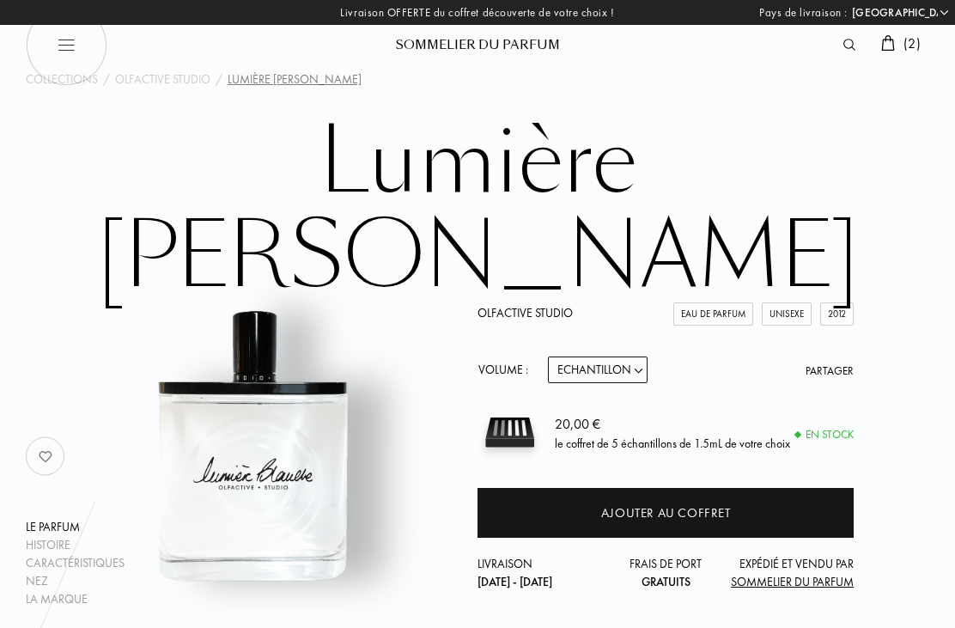
click at [718, 503] on div "Ajouter au coffret" at bounding box center [666, 513] width 130 height 20
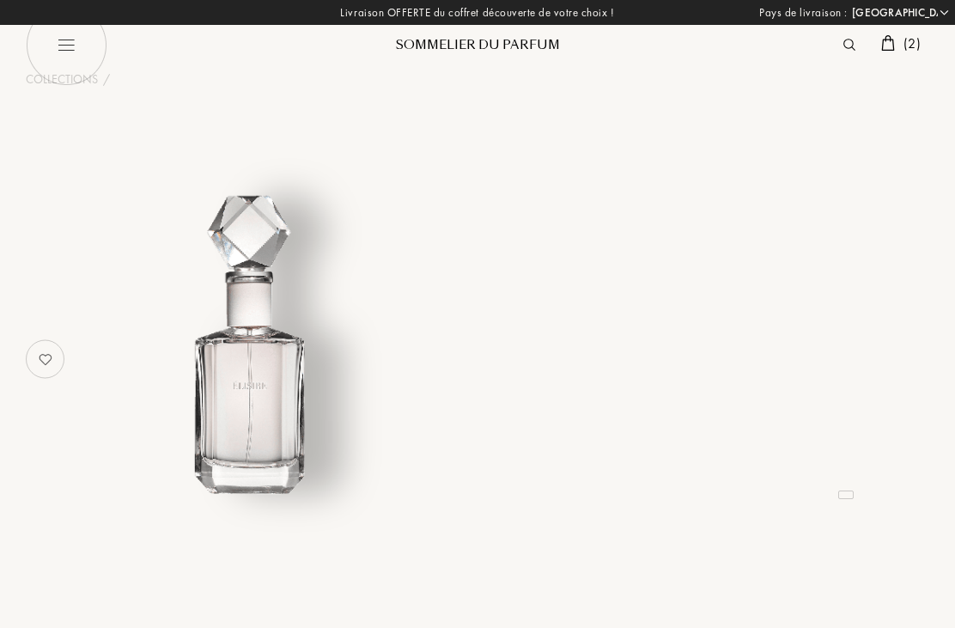
select select "FR"
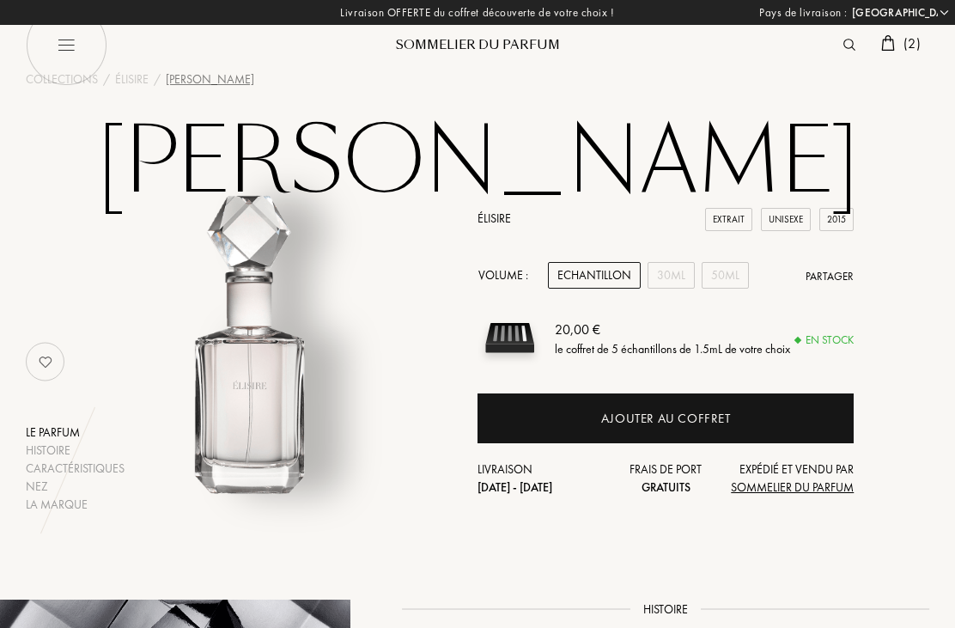
click at [703, 405] on div "Ajouter au coffret" at bounding box center [666, 418] width 376 height 50
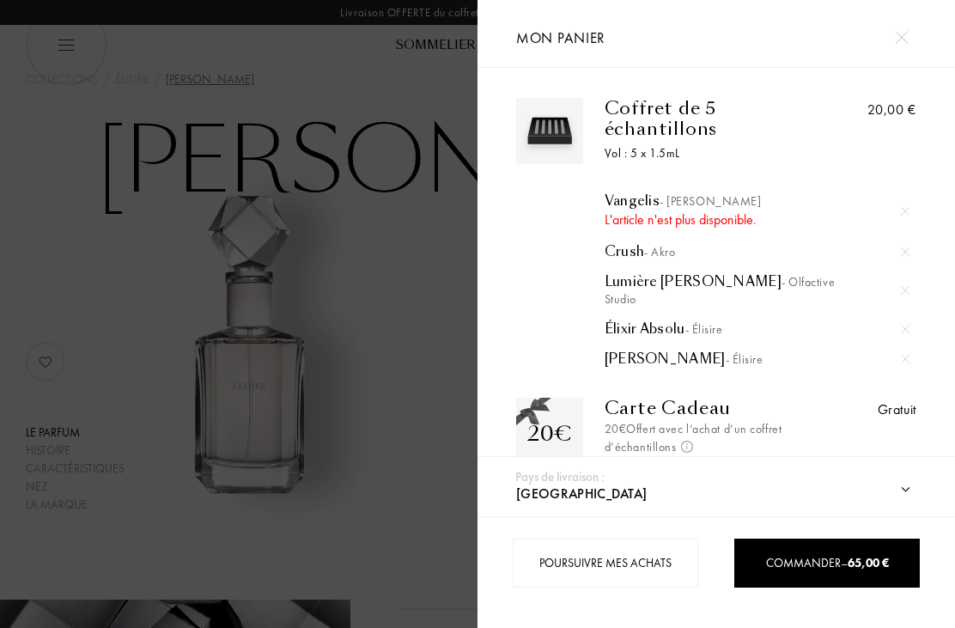
click at [906, 355] on img at bounding box center [905, 359] width 9 height 9
click at [905, 286] on img at bounding box center [905, 290] width 9 height 9
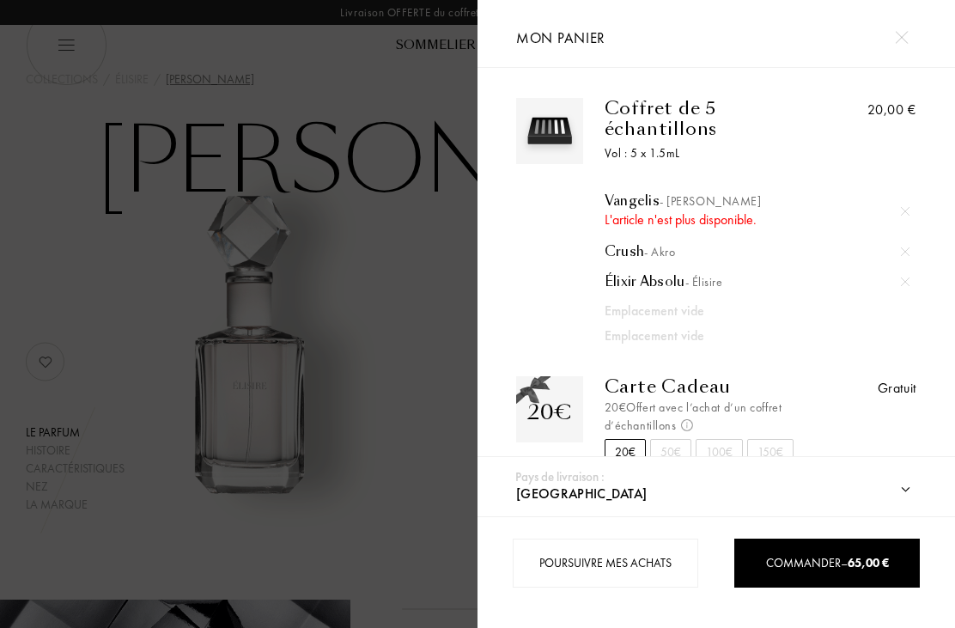
click at [908, 247] on div at bounding box center [906, 252] width 26 height 26
click at [902, 202] on div at bounding box center [906, 211] width 26 height 26
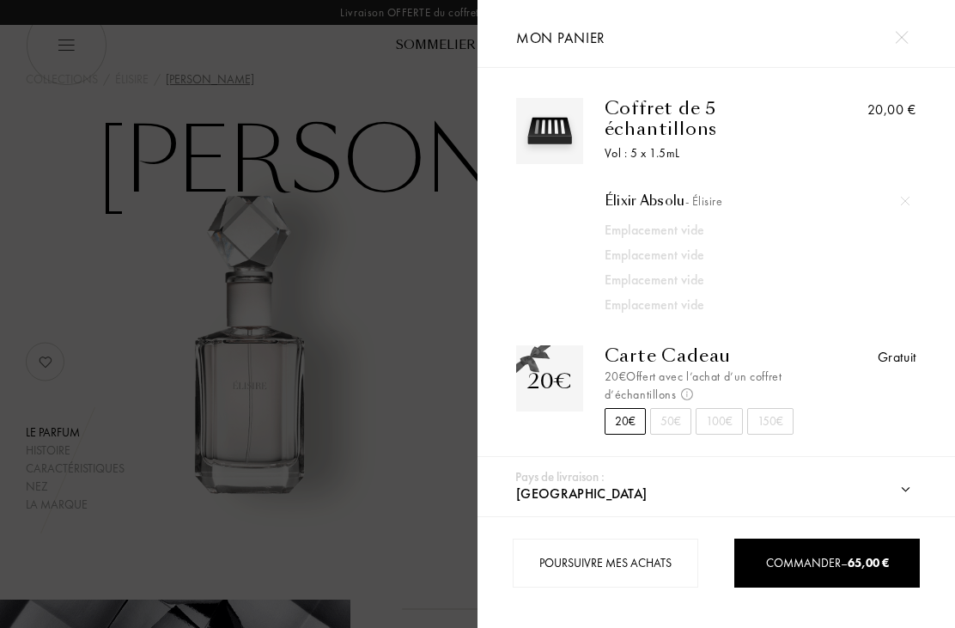
click at [904, 202] on img at bounding box center [905, 201] width 9 height 9
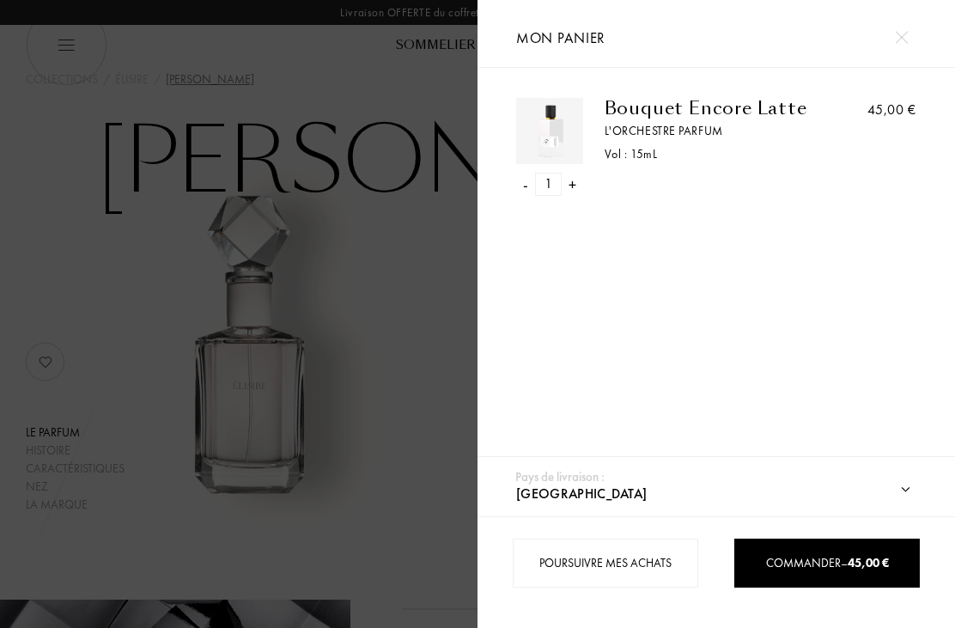
click at [816, 567] on span "Commander – 45,00 €" at bounding box center [827, 562] width 123 height 15
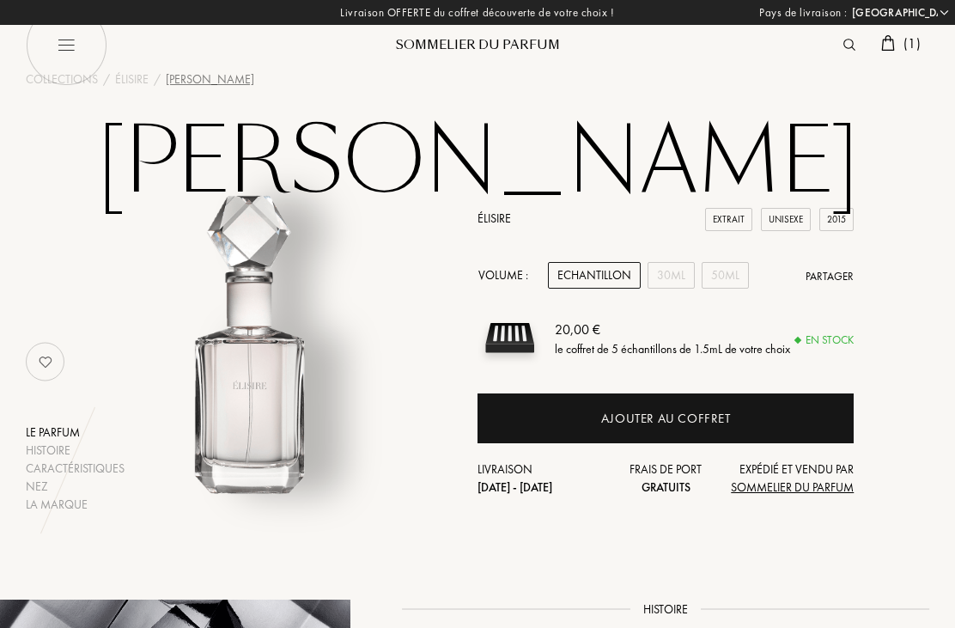
click at [72, 45] on img at bounding box center [67, 45] width 82 height 82
select select "FR"
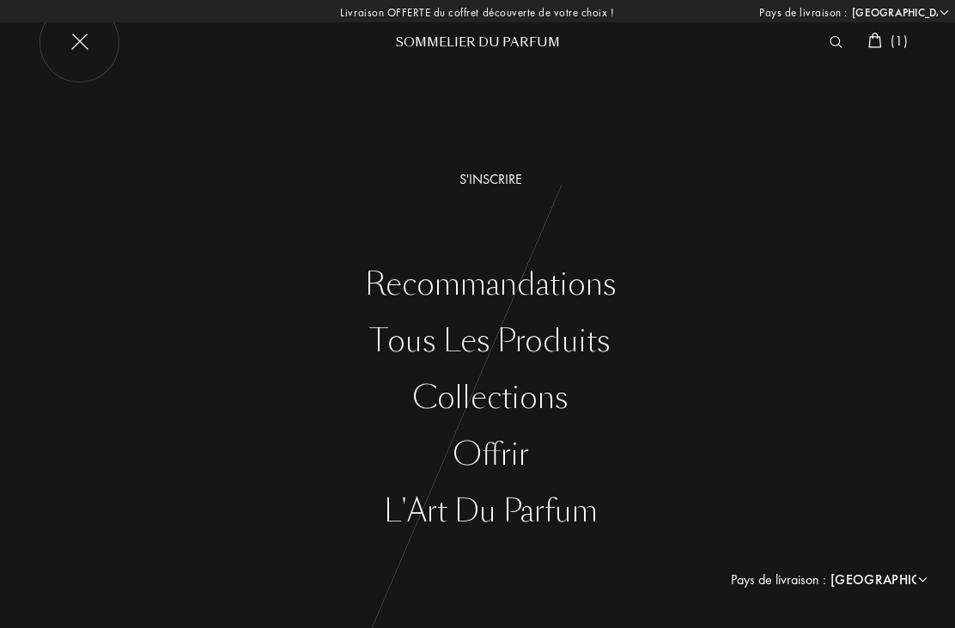
click at [945, 6] on select "Afghanistan Afrique du Sud Albanie Algérie Allemagne Andorre Angola Anguilla An…" at bounding box center [899, 12] width 103 height 17
click at [939, 20] on select "Afghanistan Afrique du Sud Albanie Algérie Allemagne Andorre Angola Anguilla An…" at bounding box center [899, 12] width 103 height 17
click at [86, 44] on img at bounding box center [80, 43] width 82 height 82
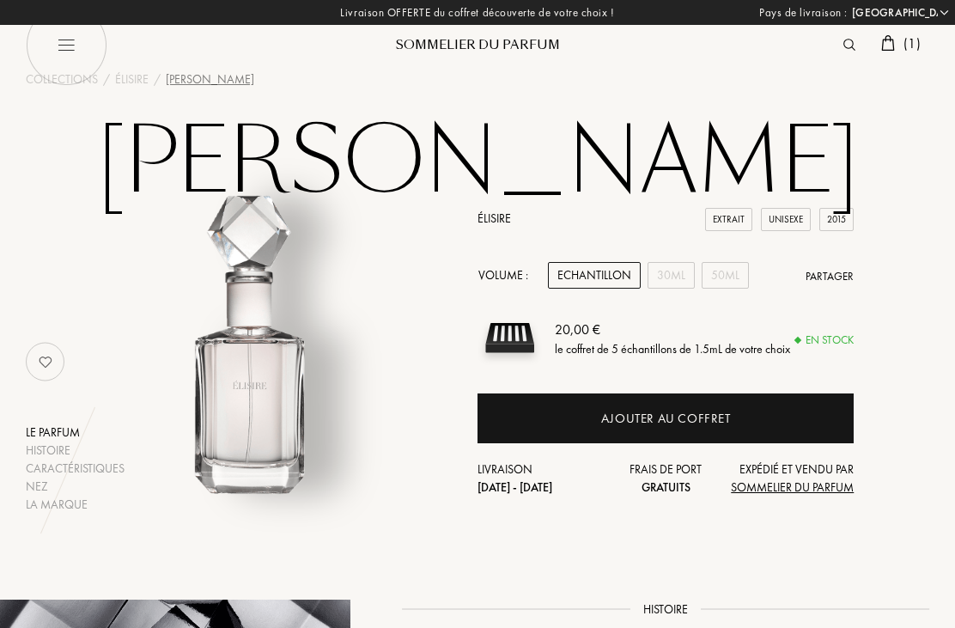
click at [65, 45] on img at bounding box center [67, 45] width 82 height 82
select select "FR"
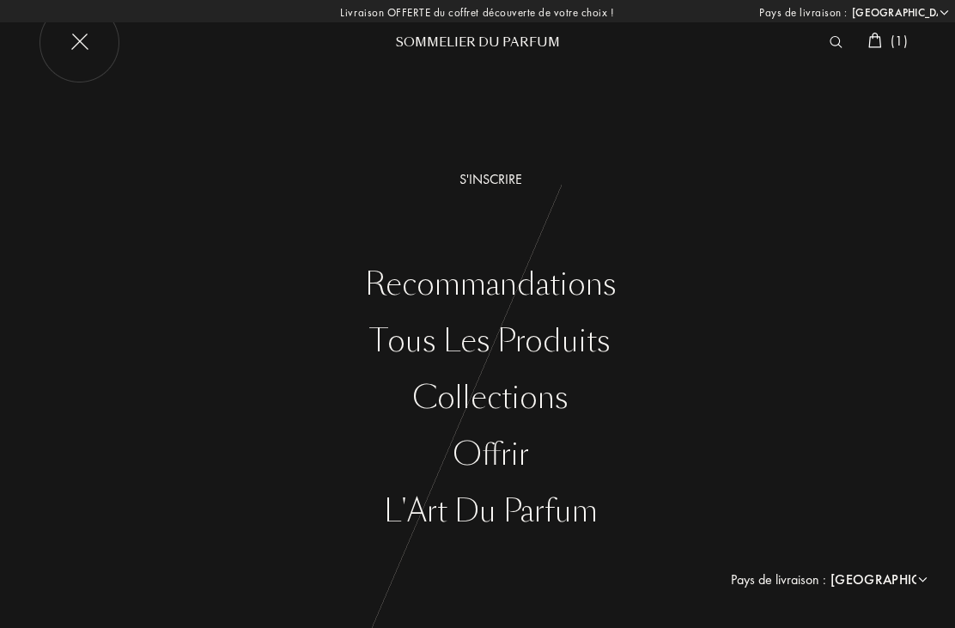
click at [515, 170] on div "S'inscrire" at bounding box center [490, 179] width 929 height 21
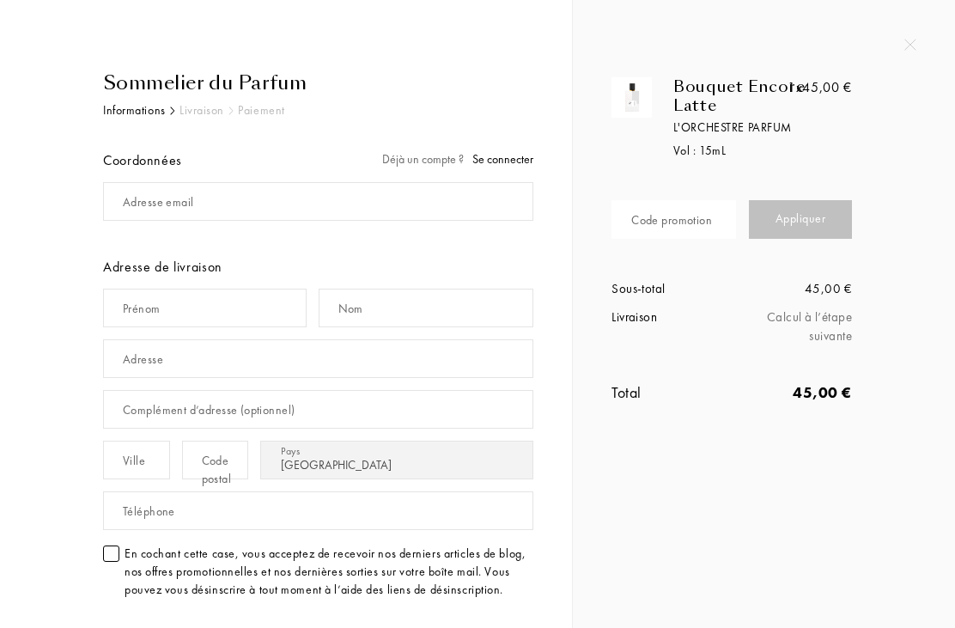
select select "FR"
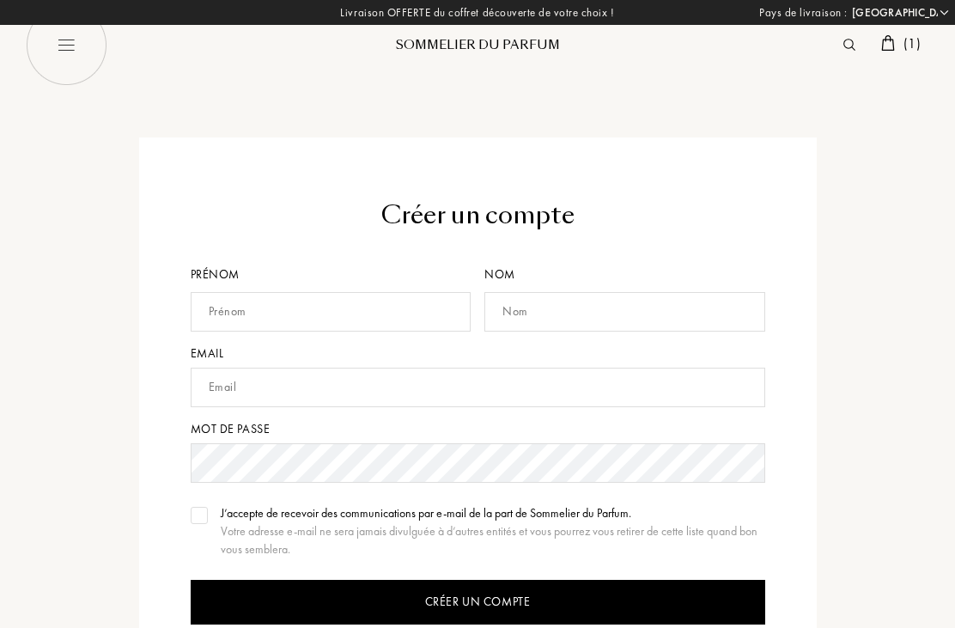
select select "FR"
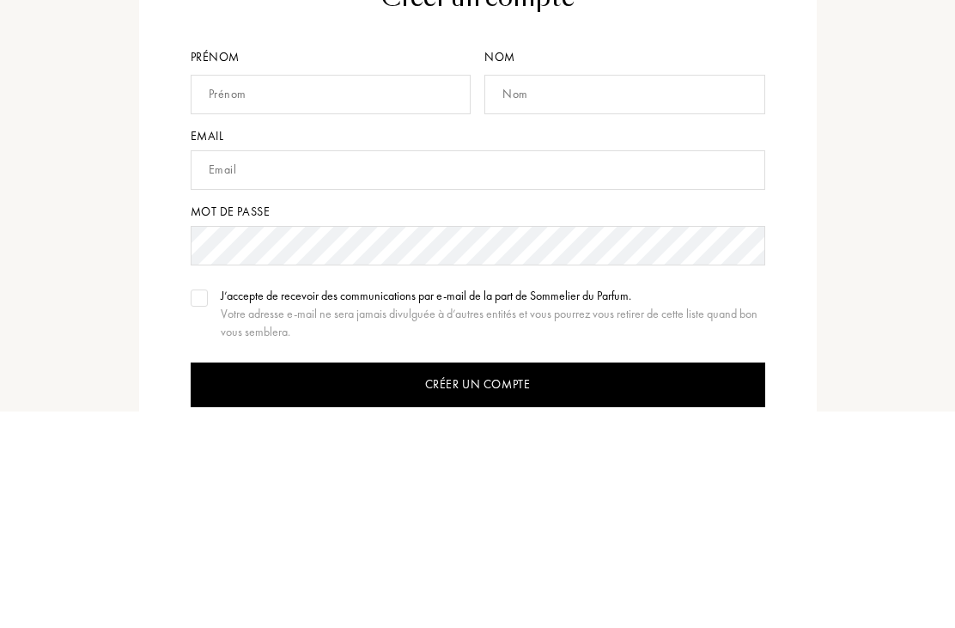
type input "[EMAIL_ADDRESS][DOMAIN_NAME]"
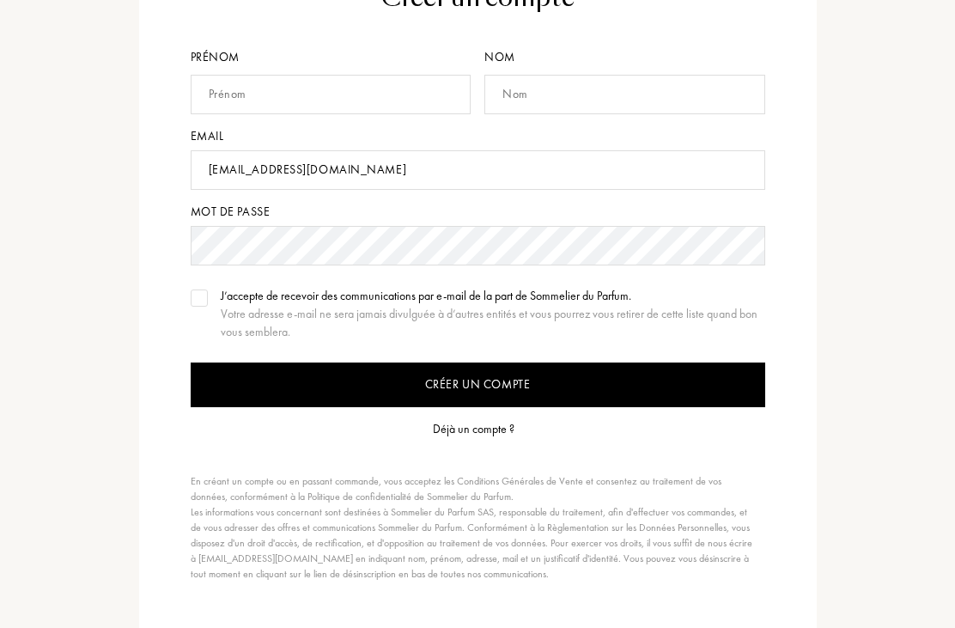
click at [471, 432] on div "Déjà un compte ?" at bounding box center [474, 429] width 82 height 18
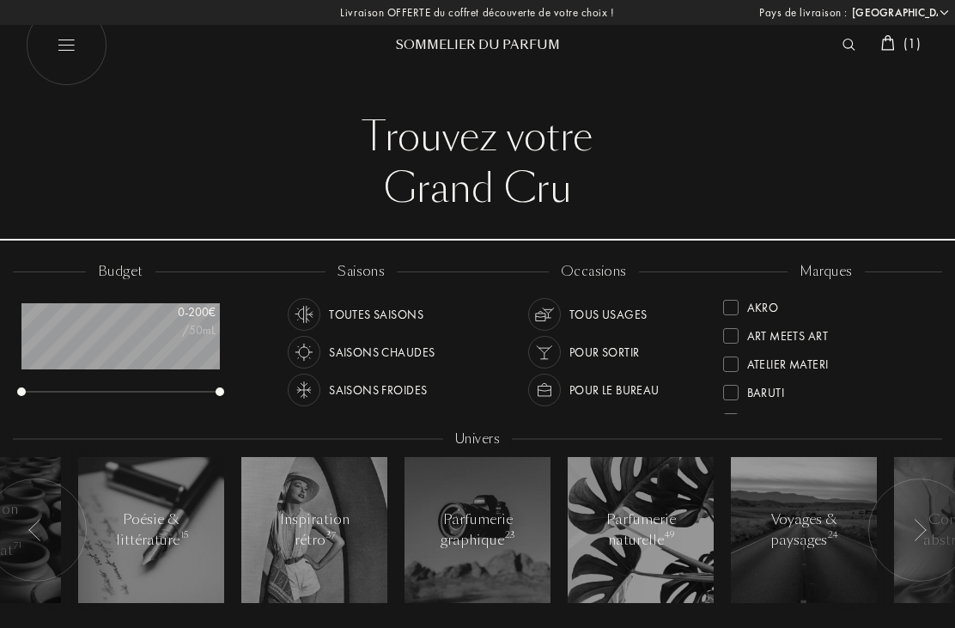
select select "FR"
click at [892, 40] on img at bounding box center [888, 42] width 14 height 15
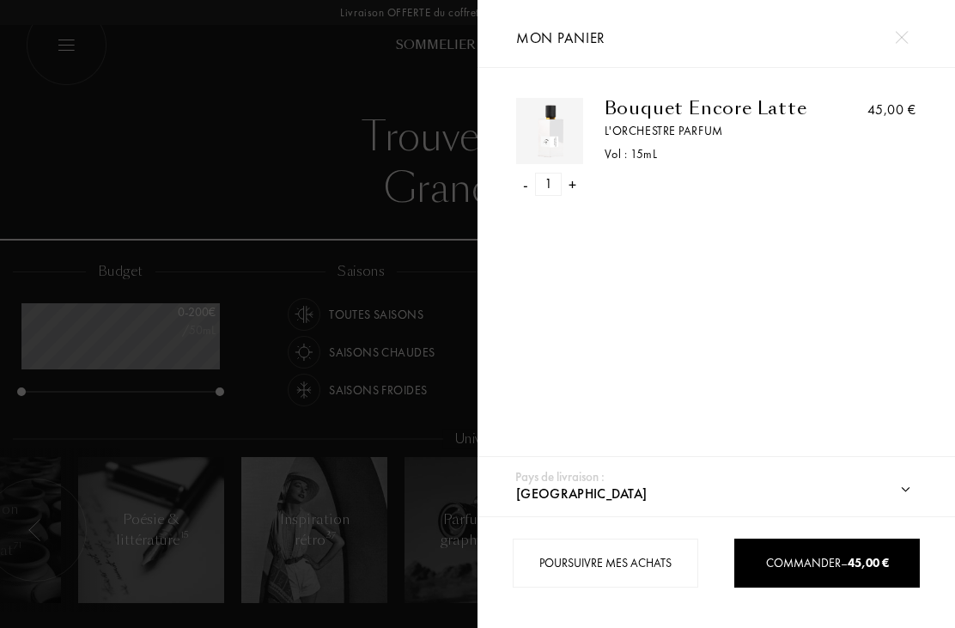
click at [808, 571] on div "Commander – 45,00 €" at bounding box center [827, 563] width 185 height 18
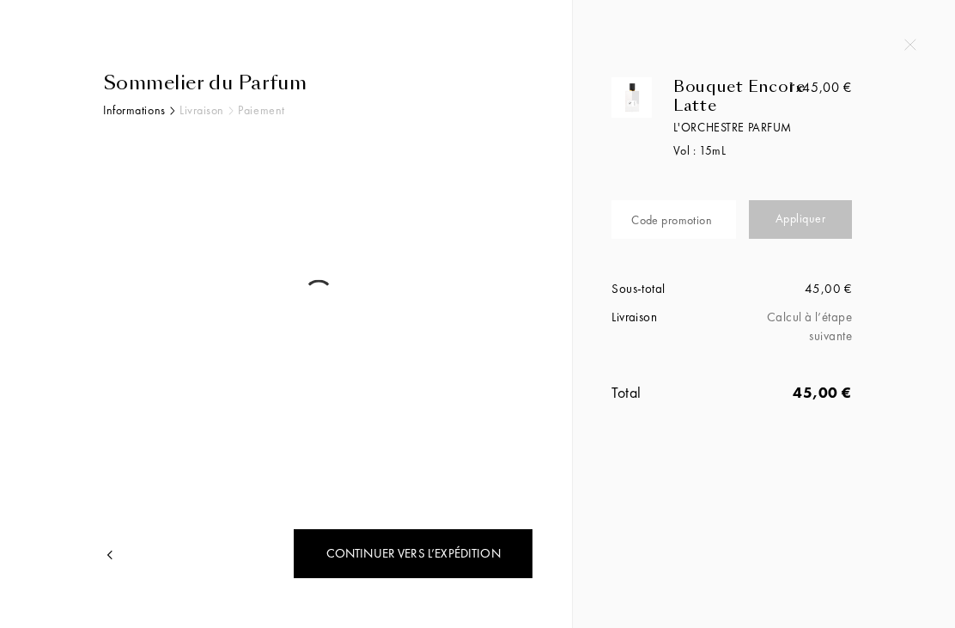
select select "FR"
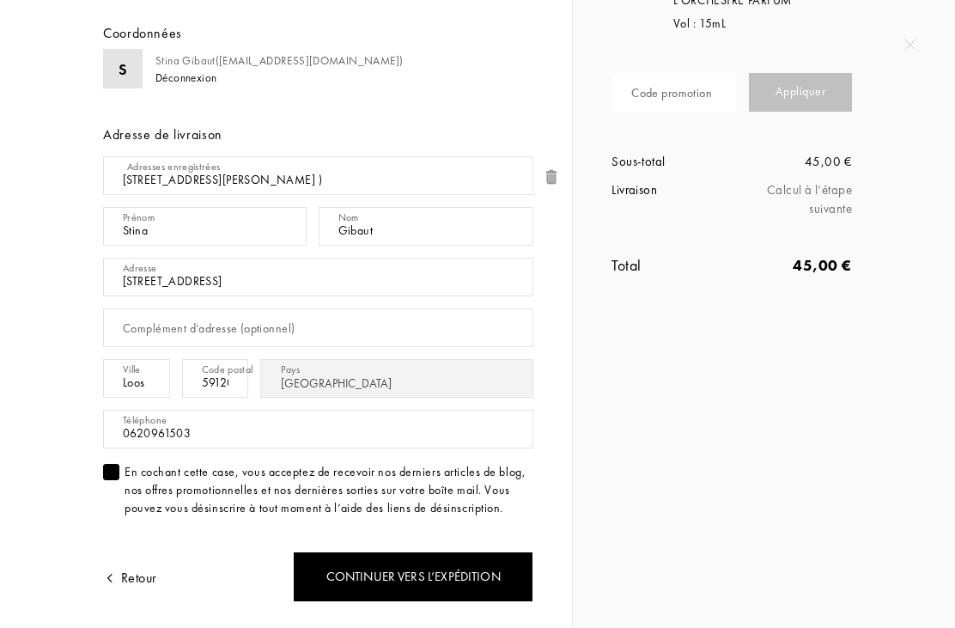
scroll to position [136, 0]
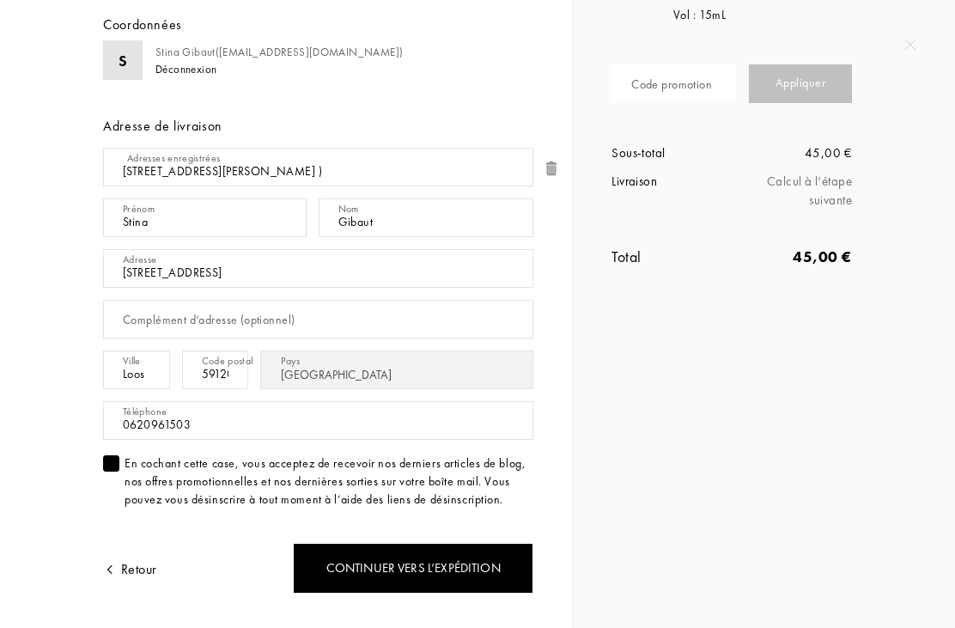
click at [468, 567] on div "Continuer vers l’expédition" at bounding box center [413, 568] width 241 height 51
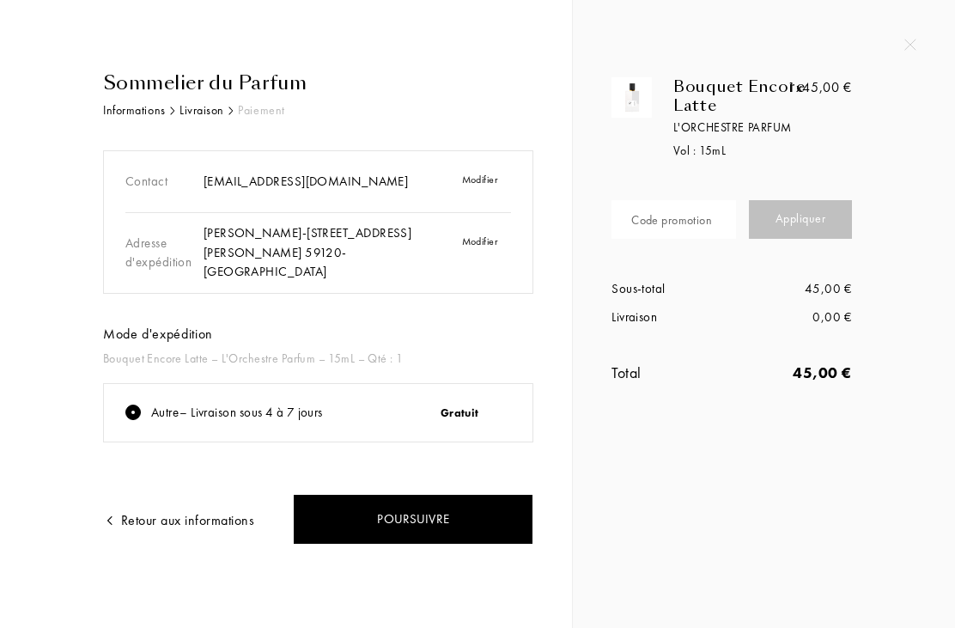
click at [454, 517] on div "Poursuivre" at bounding box center [413, 519] width 241 height 51
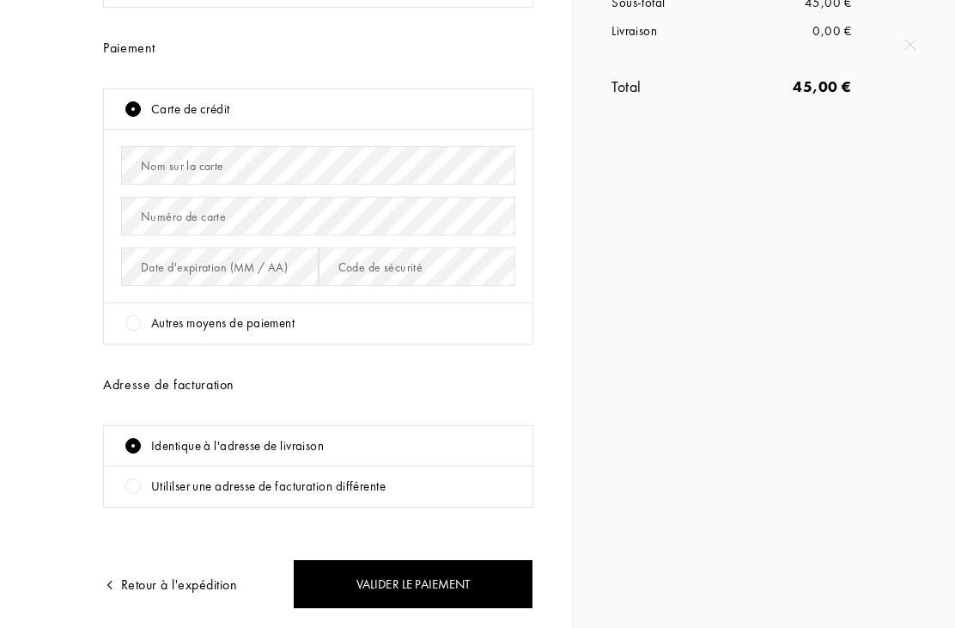
scroll to position [282, 0]
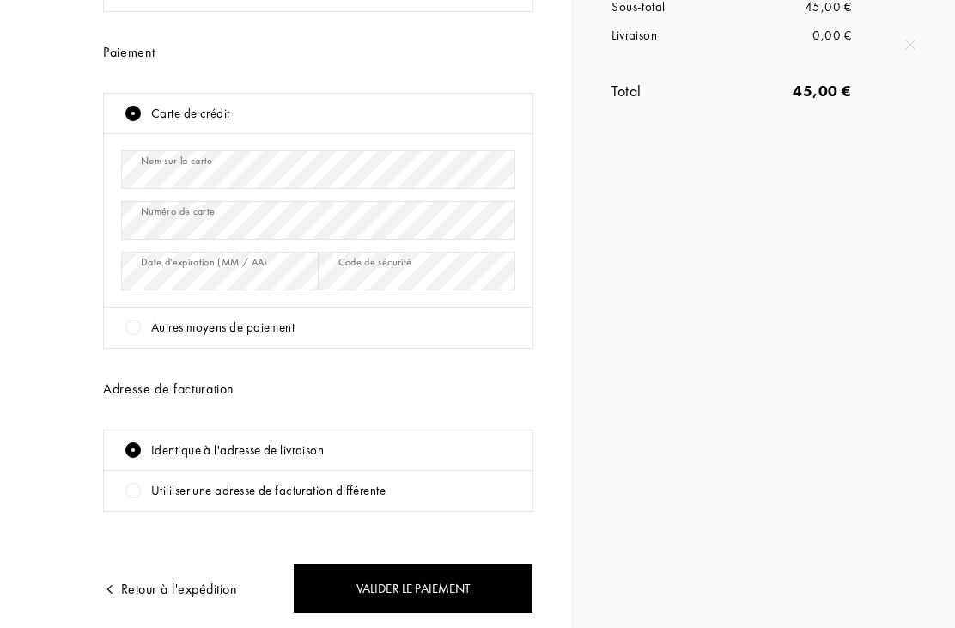
click at [135, 326] on div at bounding box center [132, 327] width 15 height 15
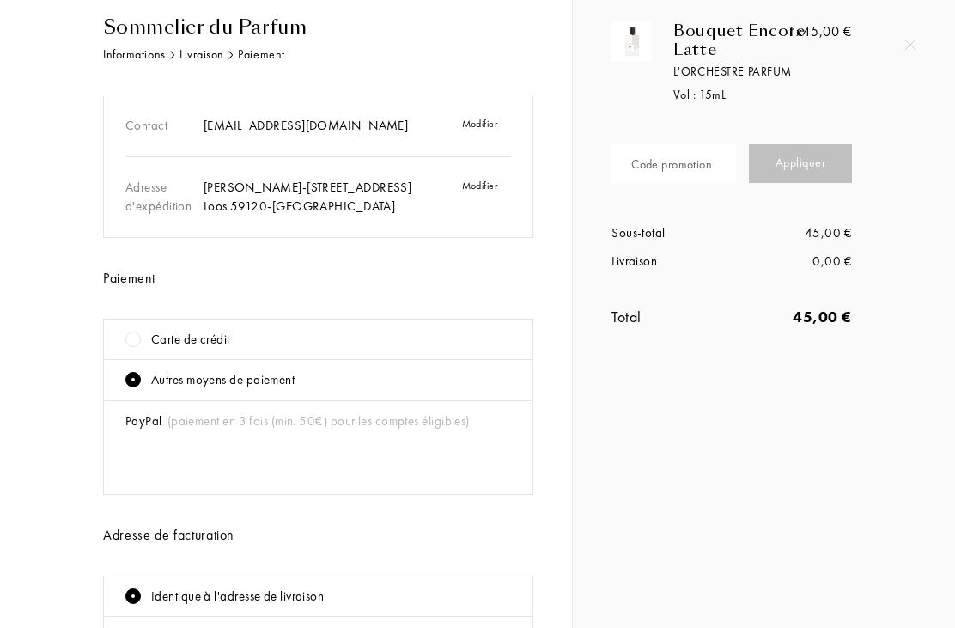
scroll to position [53, 0]
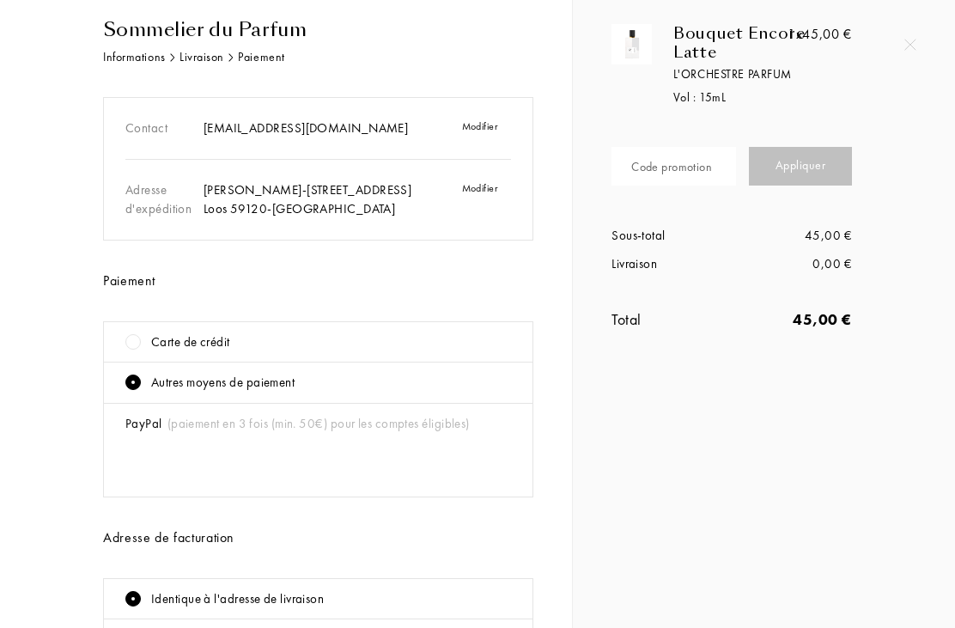
click at [488, 554] on div "Contact [EMAIL_ADDRESS][DOMAIN_NAME] Modifier Adresse d'expédition [PERSON_NAME…" at bounding box center [318, 379] width 430 height 564
click at [129, 339] on div at bounding box center [132, 341] width 15 height 15
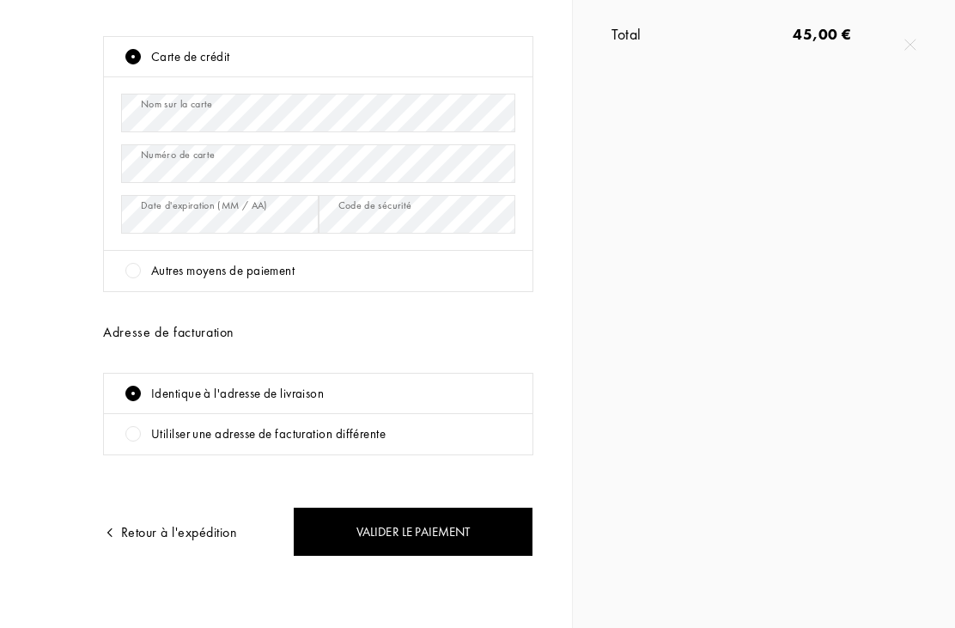
scroll to position [338, 0]
click at [478, 525] on div "Valider le paiement" at bounding box center [413, 532] width 241 height 51
